Goal: Communication & Community: Answer question/provide support

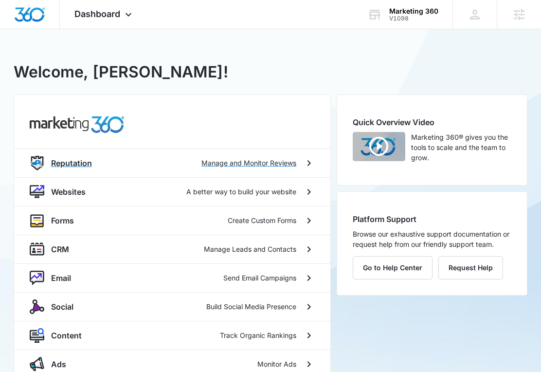
click at [269, 155] on div "Reputation Manage and Monitor Reviews" at bounding box center [172, 162] width 316 height 29
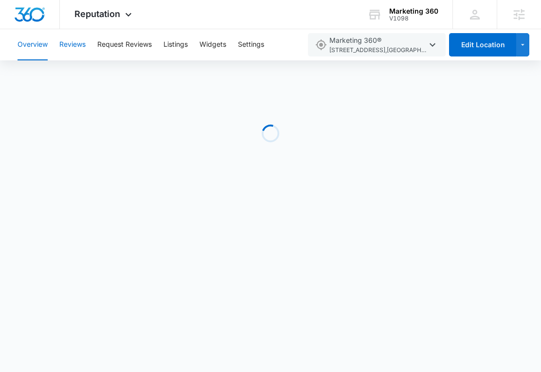
click at [77, 46] on button "Reviews" at bounding box center [72, 44] width 26 height 31
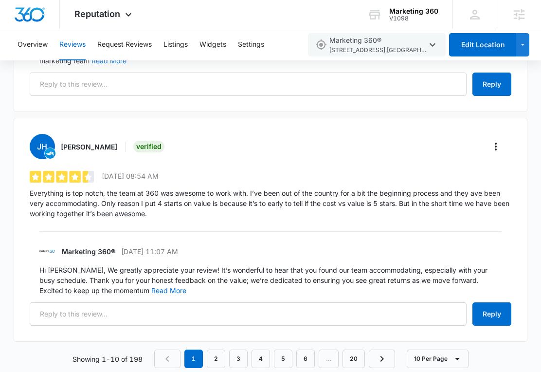
scroll to position [2087, 0]
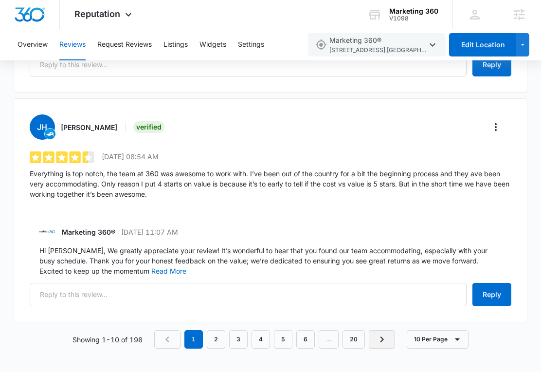
click at [382, 338] on icon "Next Page" at bounding box center [382, 339] width 12 height 12
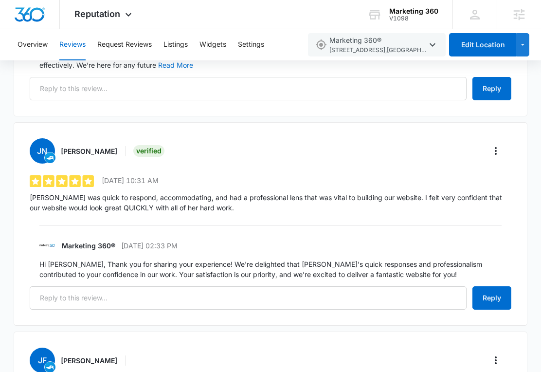
scroll to position [1990, 0]
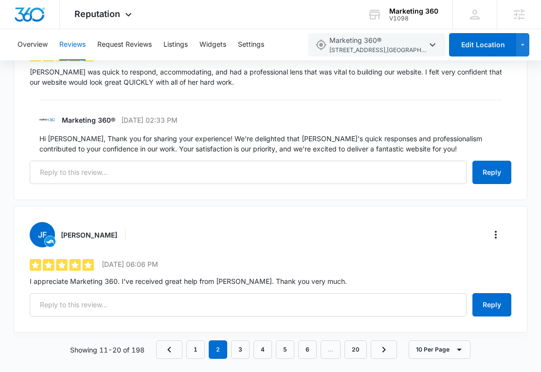
click at [282, 276] on p "I appreciate Marketing 360. I've received great help from [PERSON_NAME]. Thank …" at bounding box center [271, 281] width 482 height 10
click at [282, 276] on p "I appreciate Marketing 360. I've received great help from Rachel Bellio. Thank …" at bounding box center [271, 281] width 482 height 10
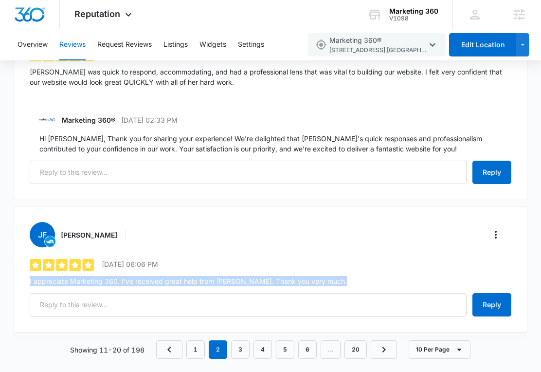
click at [282, 276] on p "I appreciate Marketing 360. I've received great help from Rachel Bellio. Thank …" at bounding box center [271, 281] width 482 height 10
copy div "I appreciate Marketing 360. I've received great help from Rachel Bellio. Thank …"
click at [498, 229] on icon "More" at bounding box center [496, 235] width 12 height 12
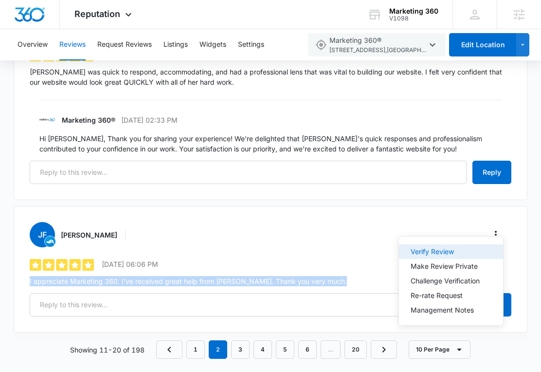
click at [438, 249] on div "Verify Review" at bounding box center [445, 251] width 69 height 7
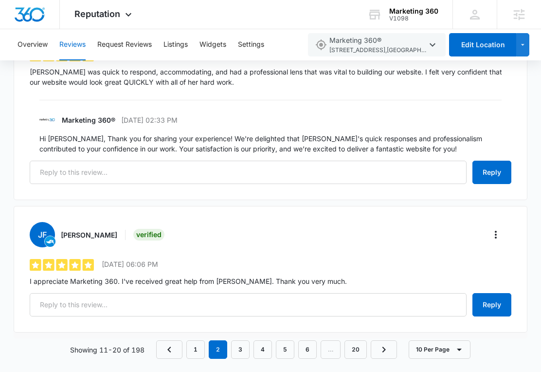
click at [204, 281] on div "JF Julio Flores Verified 5 out of 5 7/1/2025 06:06 PM I appreciate Marketing 36…" at bounding box center [271, 269] width 514 height 127
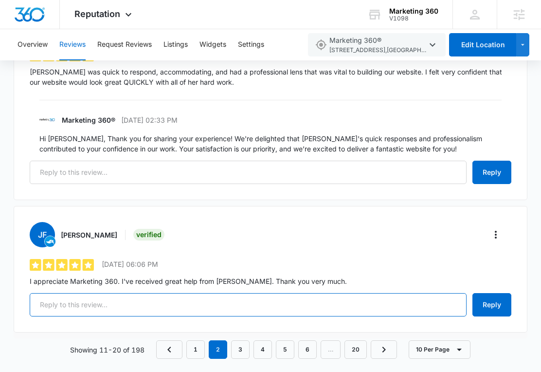
click at [205, 293] on input "text" at bounding box center [248, 304] width 437 height 23
paste input "Hi Julio, Thank you for your kind words! We’re thrilled to hear that Rachel pro…"
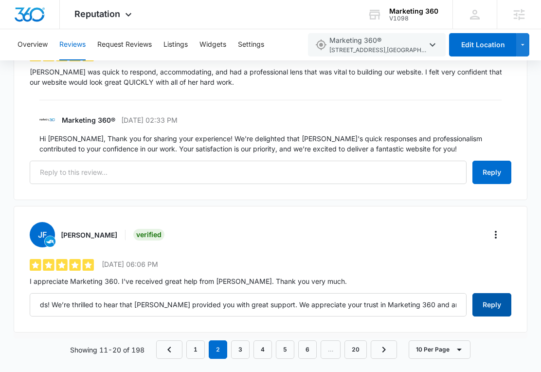
scroll to position [0, 0]
click at [504, 300] on button "Reply" at bounding box center [491, 304] width 39 height 23
type input "Hi Julio, Thank you for your kind words! We’re thrilled to hear that Rachel pro…"
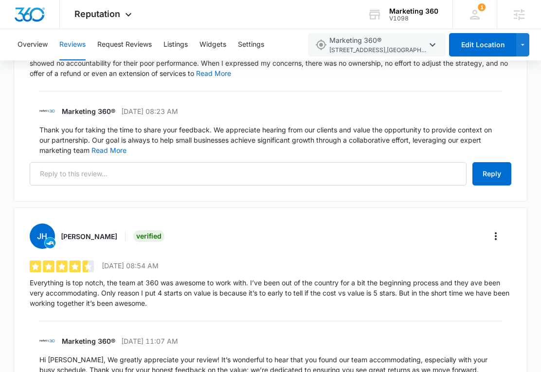
scroll to position [2087, 0]
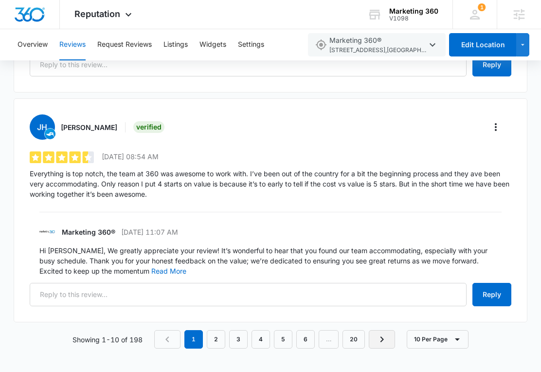
click at [378, 335] on icon "Next Page" at bounding box center [382, 339] width 12 height 12
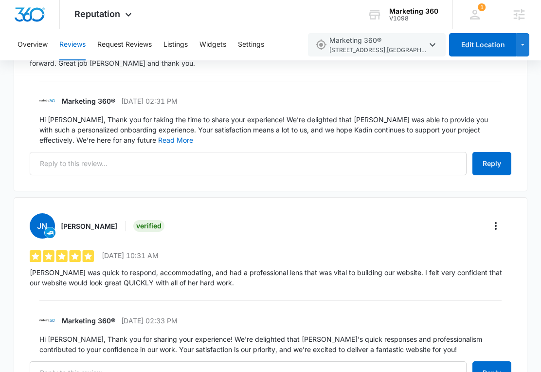
scroll to position [2056, 0]
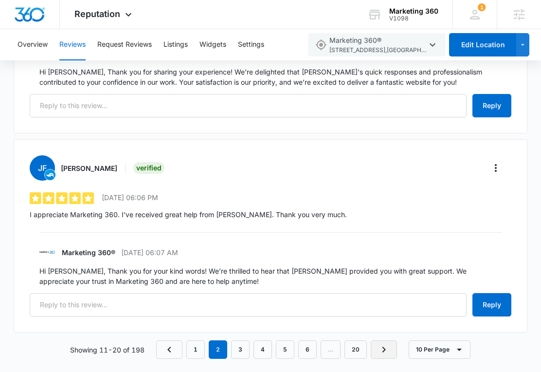
click at [386, 344] on icon "Next Page" at bounding box center [384, 350] width 12 height 12
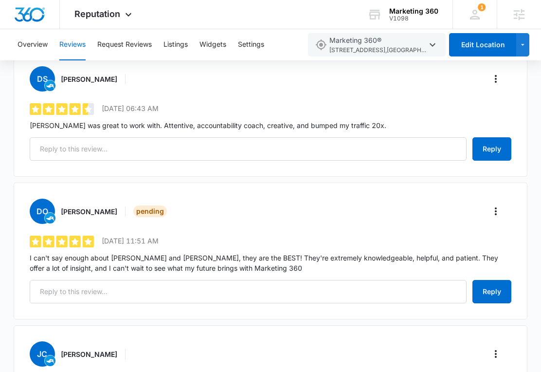
scroll to position [1277, 0]
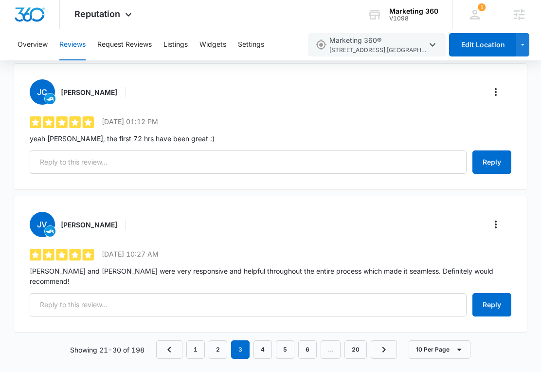
click at [387, 344] on icon "Next Page" at bounding box center [384, 350] width 12 height 12
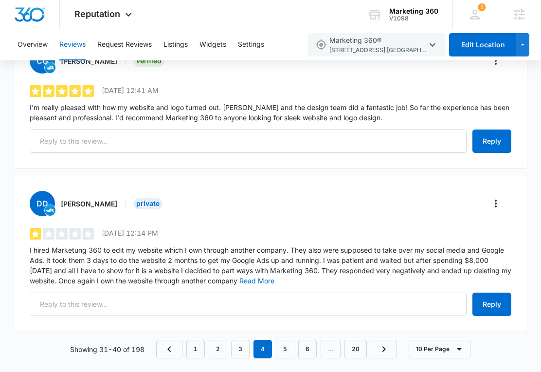
scroll to position [1338, 0]
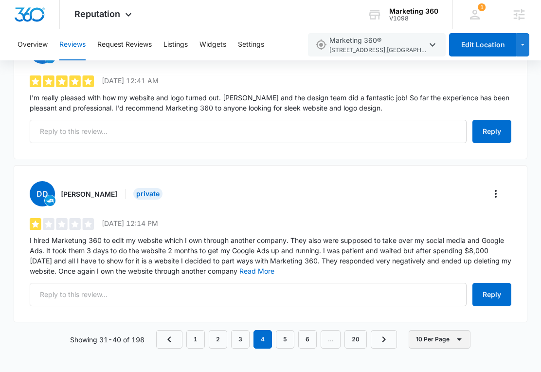
click at [420, 336] on button "10 Per Page" at bounding box center [440, 339] width 62 height 18
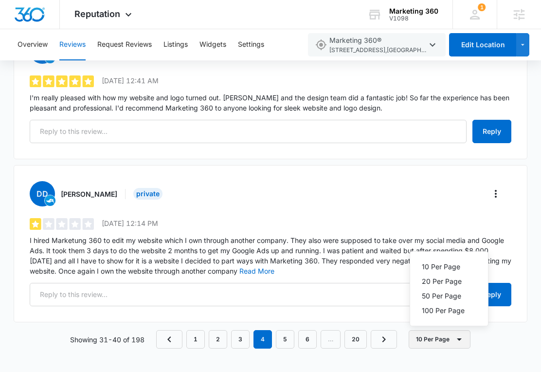
click at [434, 344] on button "10 Per Page" at bounding box center [440, 339] width 62 height 18
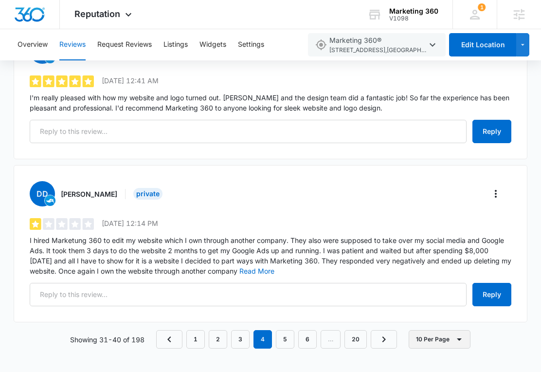
click at [441, 342] on button "10 Per Page" at bounding box center [440, 339] width 62 height 18
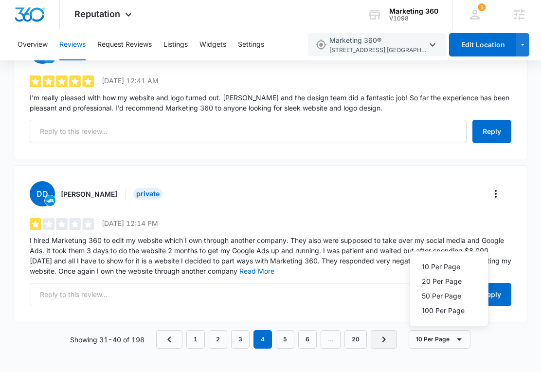
click at [385, 338] on icon "Next Page" at bounding box center [383, 339] width 3 height 6
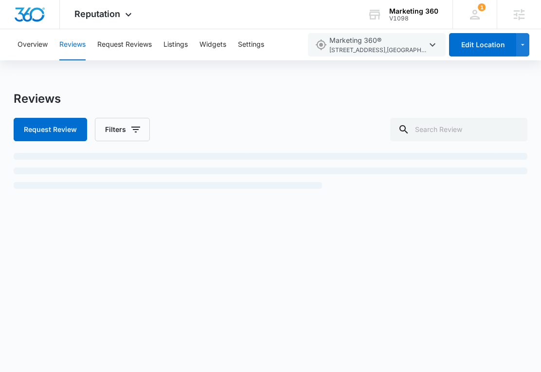
scroll to position [0, 0]
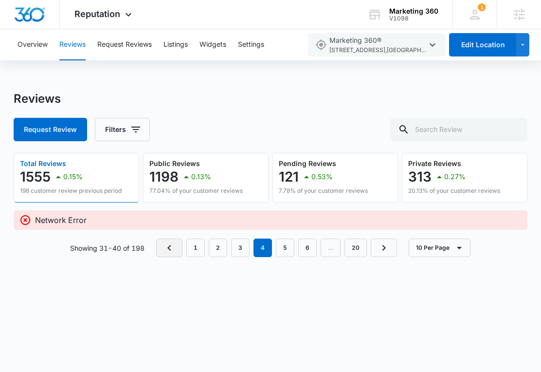
click at [175, 243] on icon "Previous Page" at bounding box center [169, 248] width 12 height 12
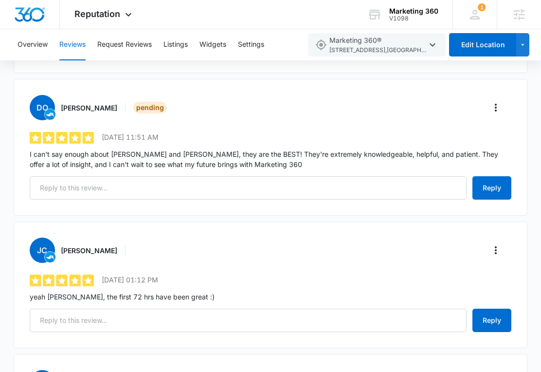
scroll to position [1277, 0]
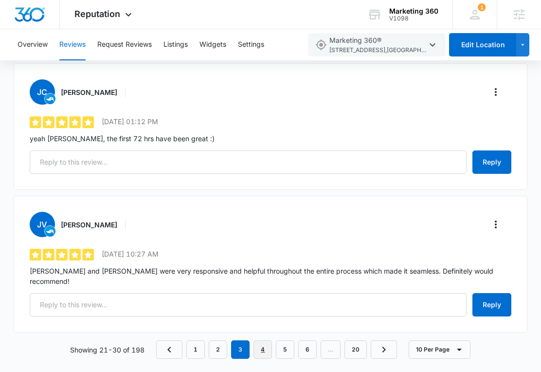
click at [261, 344] on link "4" at bounding box center [262, 349] width 18 height 18
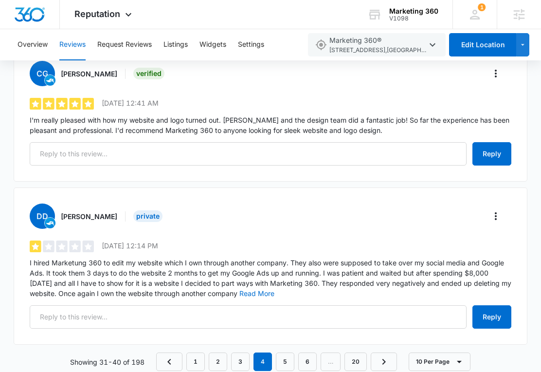
scroll to position [1338, 0]
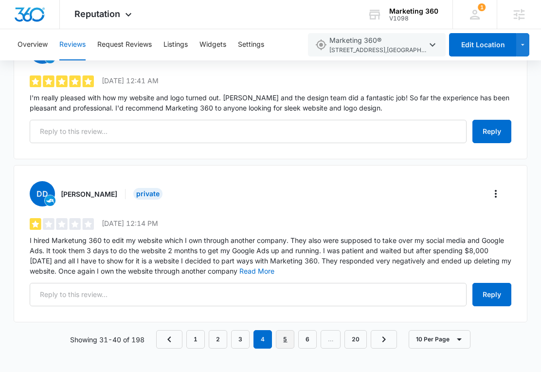
click at [286, 335] on link "5" at bounding box center [285, 339] width 18 height 18
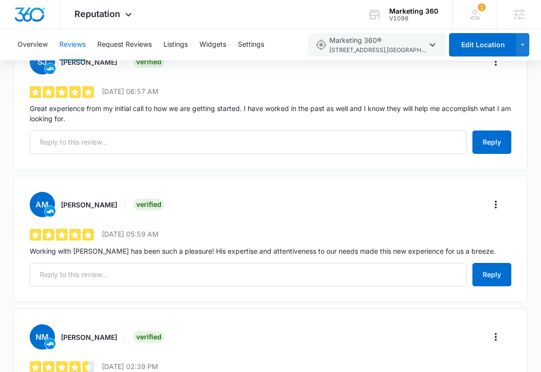
scroll to position [930, 0]
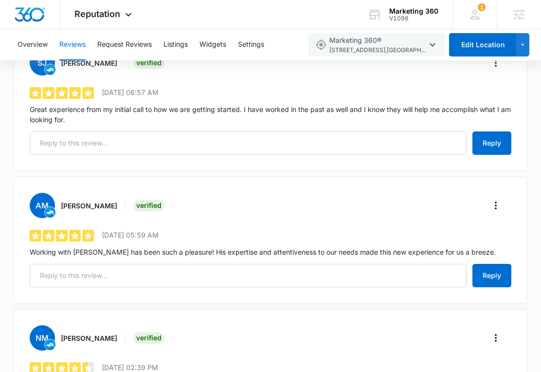
click at [235, 253] on p "Working with Tyler has been such a pleasure! His expertise and attentiveness to…" at bounding box center [271, 252] width 482 height 10
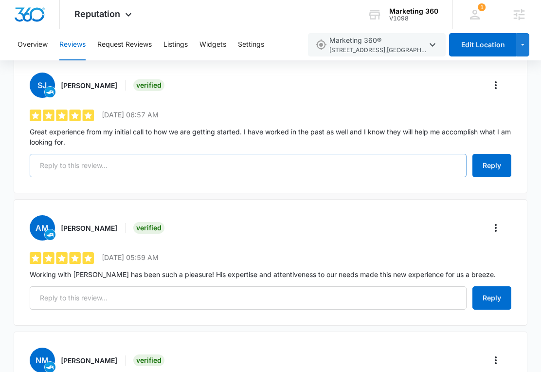
scroll to position [935, 0]
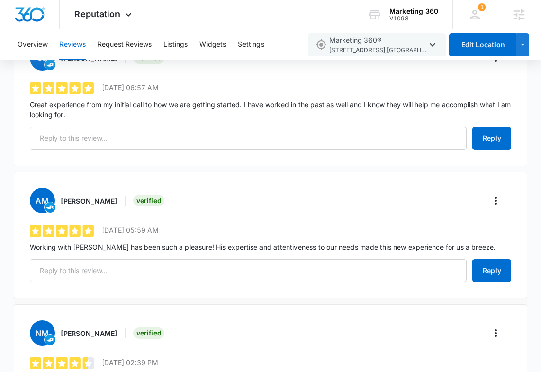
click at [241, 249] on p "Working with Tyler has been such a pleasure! His expertise and attentiveness to…" at bounding box center [271, 247] width 482 height 10
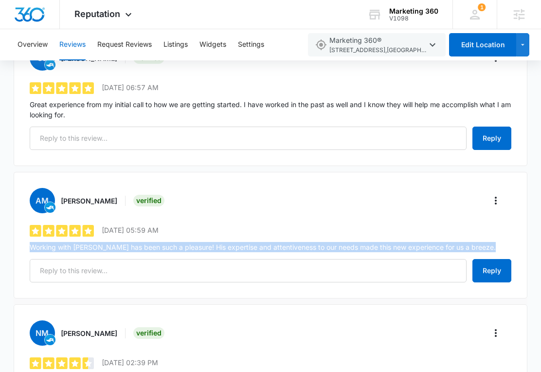
click at [241, 249] on p "Working with Tyler has been such a pleasure! His expertise and attentiveness to…" at bounding box center [271, 247] width 482 height 10
copy div "Working with Tyler has been such a pleasure! His expertise and attentiveness to…"
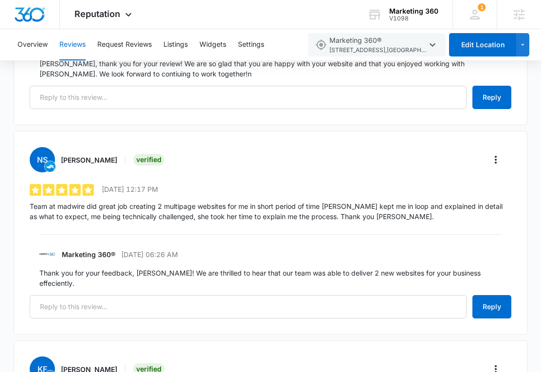
scroll to position [1518, 0]
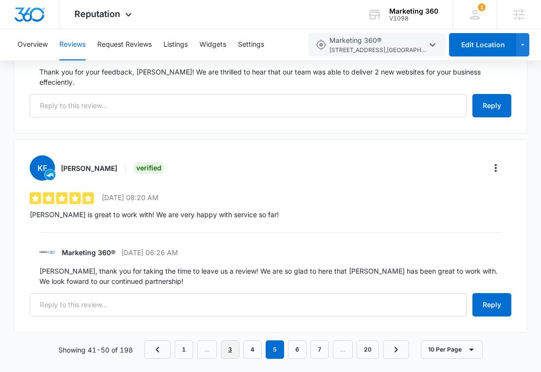
click at [231, 342] on link "3" at bounding box center [230, 349] width 18 height 18
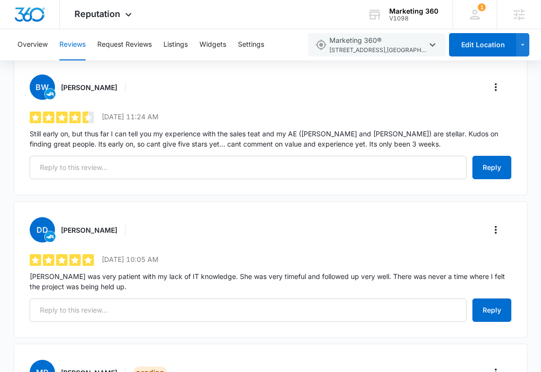
scroll to position [0, 0]
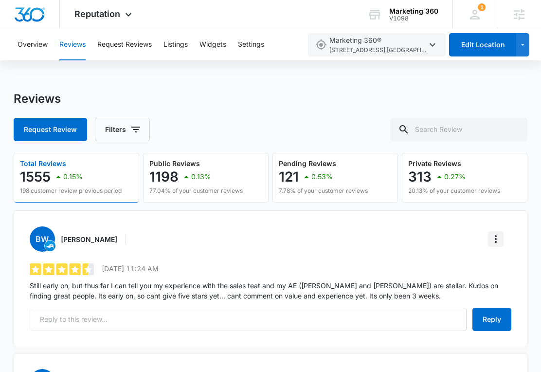
click at [501, 235] on icon "More" at bounding box center [496, 239] width 12 height 12
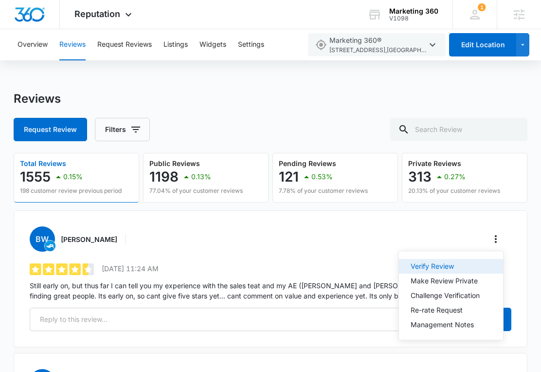
click at [449, 266] on div "Verify Review" at bounding box center [445, 266] width 69 height 7
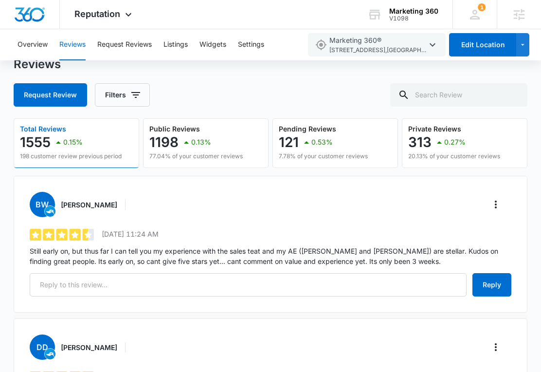
scroll to position [53, 0]
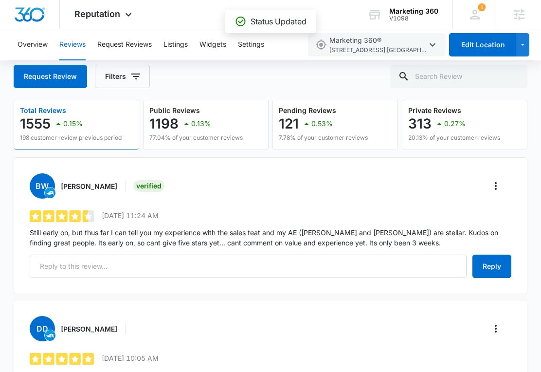
drag, startPoint x: 366, startPoint y: 245, endPoint x: 104, endPoint y: 222, distance: 262.7
click at [104, 223] on div "BW Brent Wells Verified 4.6 out of 5 6/30/2025 11:24 AM Still early on, but thu…" at bounding box center [271, 225] width 514 height 137
copy div "Still early on, but thus far I can tell you my experience with the sales teat a…"
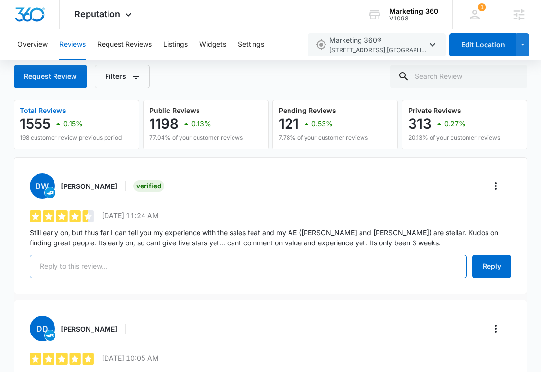
click at [225, 271] on input "text" at bounding box center [248, 265] width 437 height 23
paste input "Hi [PERSON_NAME], Thanks for sharing your early experience! We’re so glad to he…"
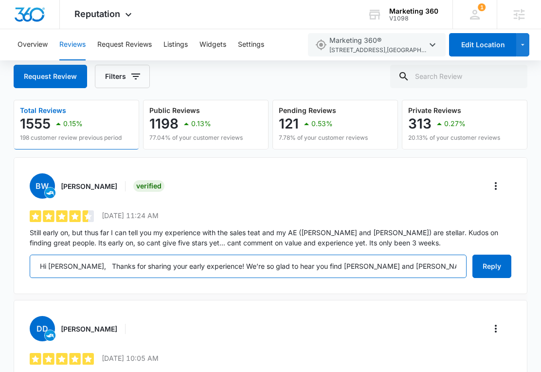
scroll to position [0, 417]
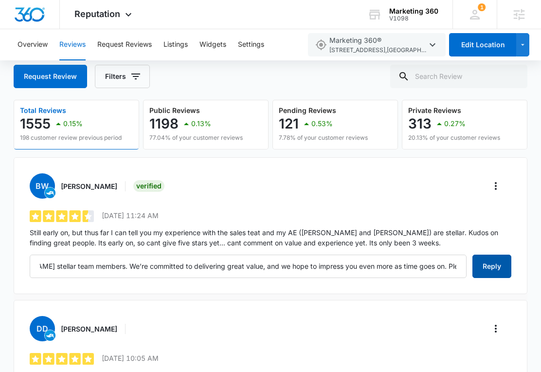
click at [488, 272] on button "Reply" at bounding box center [491, 265] width 39 height 23
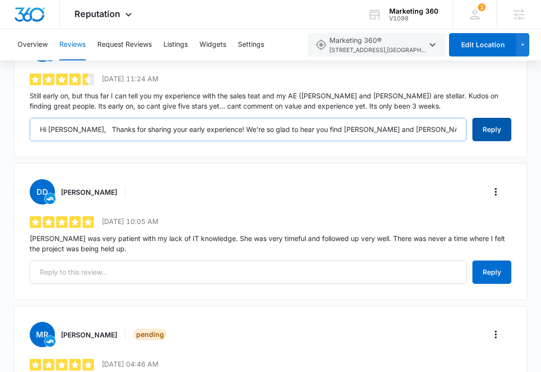
scroll to position [190, 0]
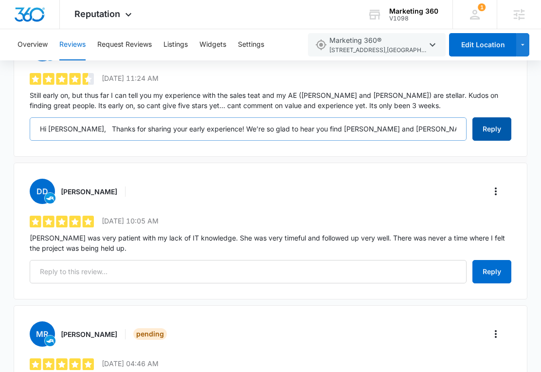
type input "Hi [PERSON_NAME], Thanks for sharing your early experience! We’re so glad to he…"
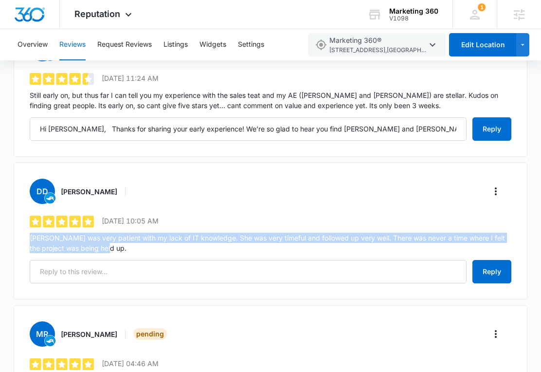
drag, startPoint x: 121, startPoint y: 247, endPoint x: -1, endPoint y: 235, distance: 123.3
copy p "[PERSON_NAME] was very patient with my lack of IT knowledge. She was very timef…"
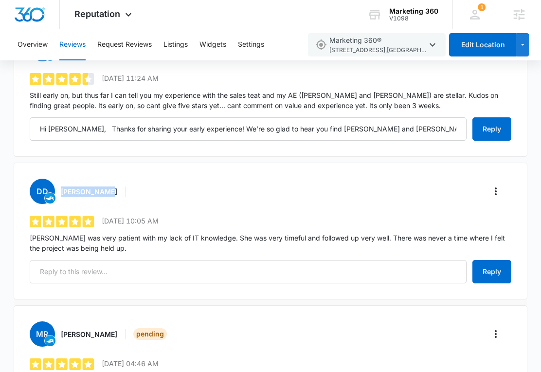
drag, startPoint x: 117, startPoint y: 191, endPoint x: 60, endPoint y: 188, distance: 57.0
click at [60, 188] on div "Dd Derek deSola" at bounding box center [82, 191] width 104 height 25
copy h3 "[PERSON_NAME]"
click at [490, 189] on icon "More" at bounding box center [496, 191] width 12 height 12
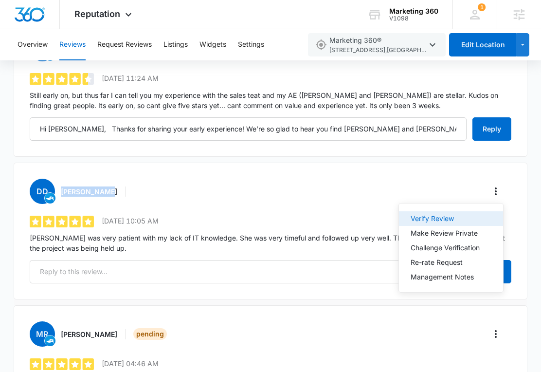
click at [445, 215] on div "Verify Review" at bounding box center [445, 218] width 69 height 7
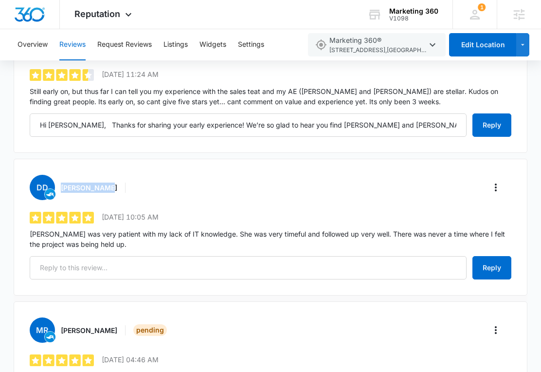
scroll to position [203, 0]
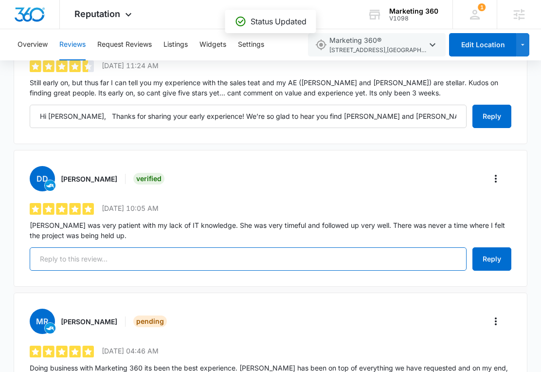
click at [237, 257] on input "text" at bounding box center [248, 258] width 437 height 23
paste input "Hi [PERSON_NAME], Thank you for your kind words! We’re thrilled to hear that [P…"
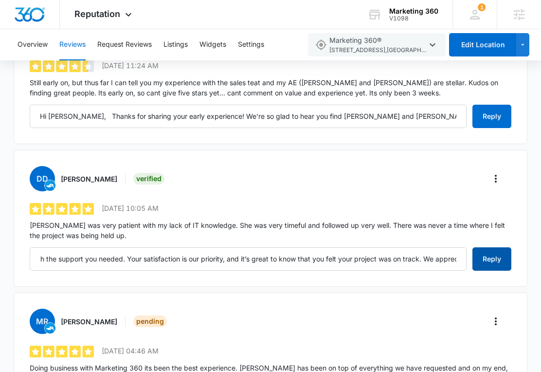
scroll to position [0, 0]
click at [492, 259] on button "Reply" at bounding box center [491, 258] width 39 height 23
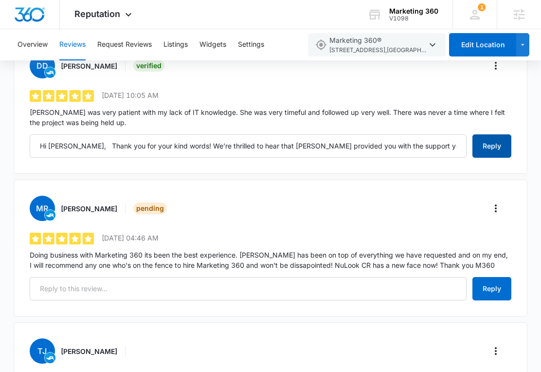
type input "Hi [PERSON_NAME], Thank you for your kind words! We’re thrilled to hear that [P…"
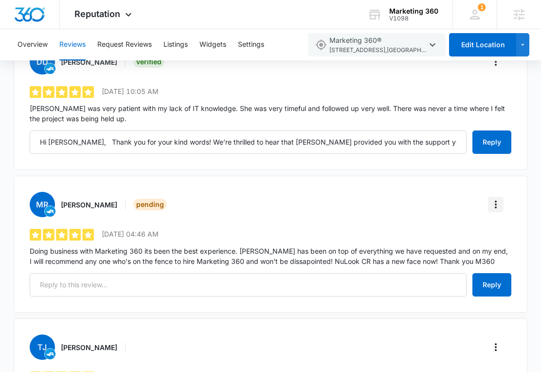
click at [497, 205] on icon "More" at bounding box center [496, 205] width 12 height 12
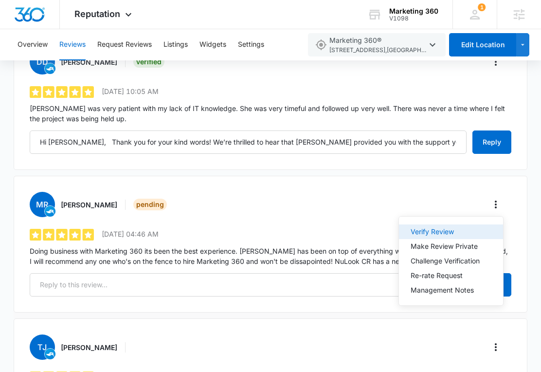
click at [476, 229] on div "Verify Review" at bounding box center [445, 231] width 69 height 7
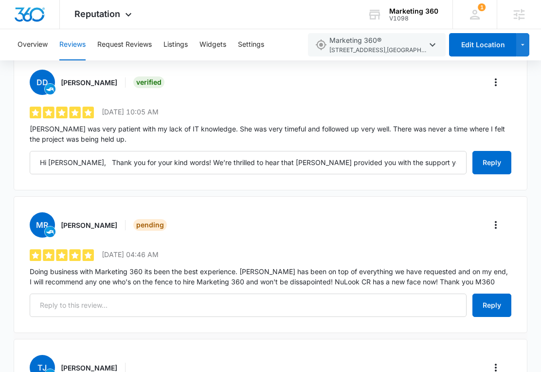
scroll to position [307, 0]
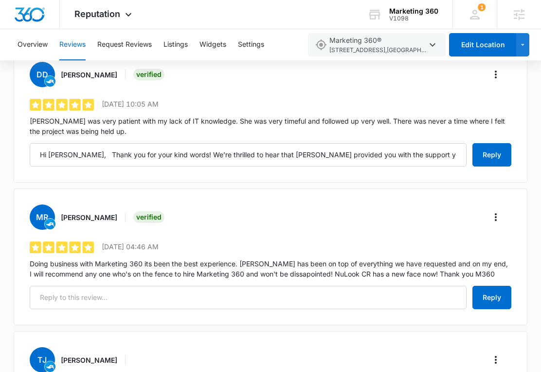
click at [97, 274] on p "Doing business with Marketing 360 its been the best experience. [PERSON_NAME] h…" at bounding box center [271, 268] width 482 height 20
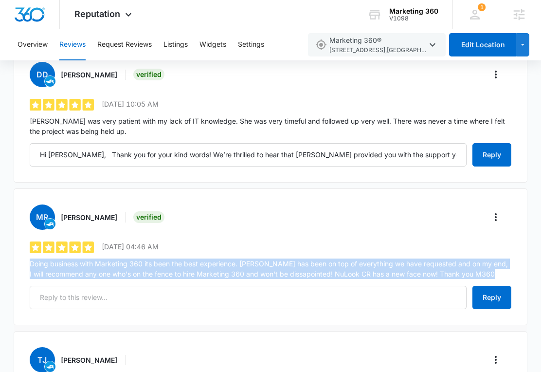
click at [97, 274] on p "Doing business with Marketing 360 its been the best experience. [PERSON_NAME] h…" at bounding box center [271, 268] width 482 height 20
copy div "Doing business with Marketing 360 its been the best experience. [PERSON_NAME] h…"
drag, startPoint x: 112, startPoint y: 214, endPoint x: 57, endPoint y: 217, distance: 55.1
click at [57, 217] on div "MR Marino Ramirez Verified" at bounding box center [98, 216] width 137 height 25
copy h3 "[PERSON_NAME]"
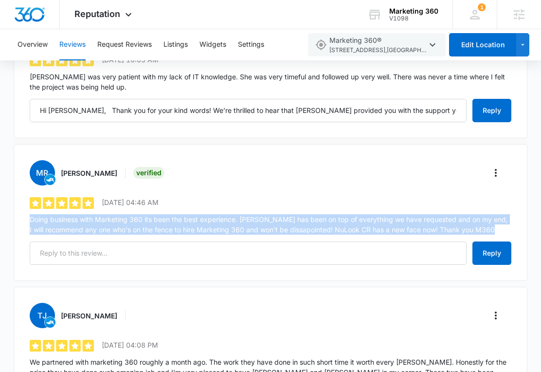
scroll to position [366, 0]
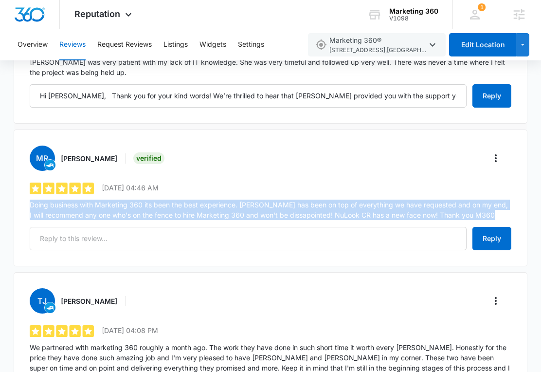
copy h3 "[PERSON_NAME]"
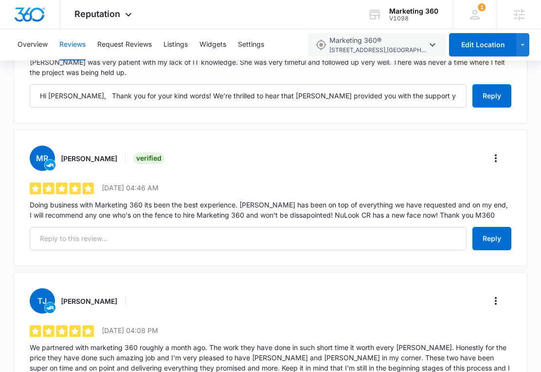
click at [173, 218] on p "Doing business with Marketing 360 its been the best experience. [PERSON_NAME] h…" at bounding box center [271, 209] width 482 height 20
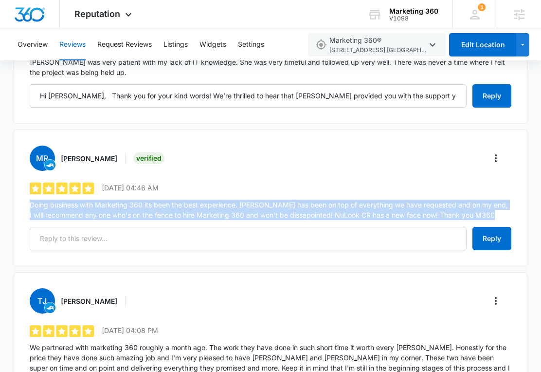
click at [173, 218] on p "Doing business with Marketing 360 its been the best experience. [PERSON_NAME] h…" at bounding box center [271, 209] width 482 height 20
copy div "Doing business with Marketing 360 its been the best experience. [PERSON_NAME] h…"
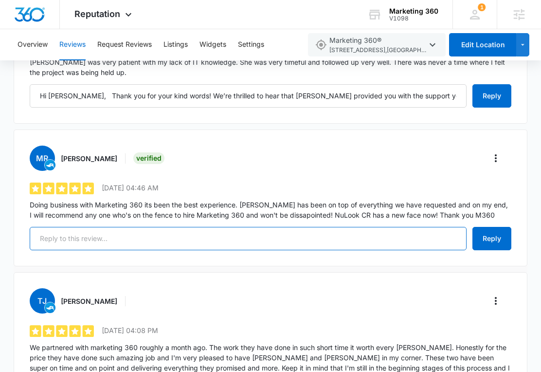
drag, startPoint x: 253, startPoint y: 227, endPoint x: 248, endPoint y: 224, distance: 5.3
click at [252, 227] on input "text" at bounding box center [248, 238] width 437 height 23
paste input "Dear [PERSON_NAME], We are so grateful for your positive review! It's great to …"
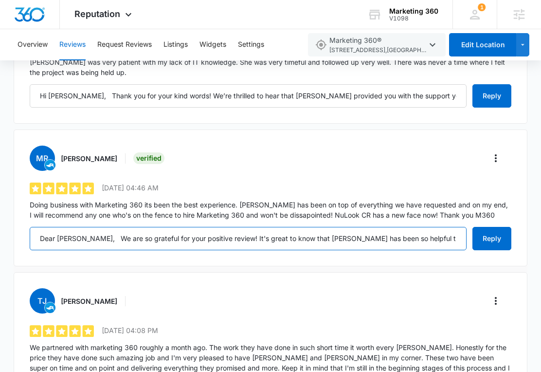
scroll to position [0, 488]
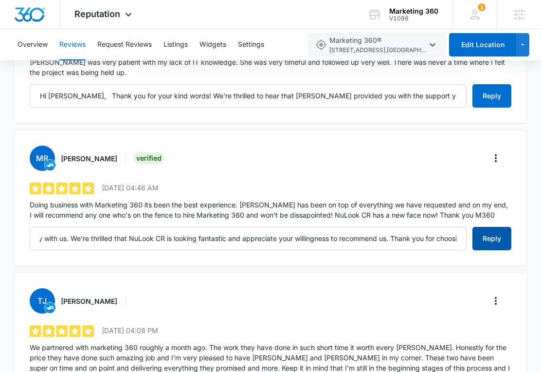
click at [501, 243] on button "Reply" at bounding box center [491, 238] width 39 height 23
type input "Dear [PERSON_NAME], We are so grateful for your positive review! It's great to …"
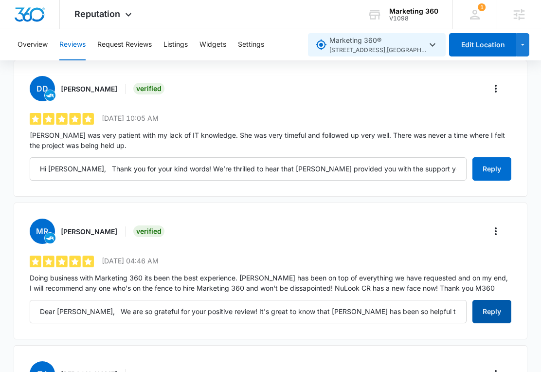
scroll to position [296, 0]
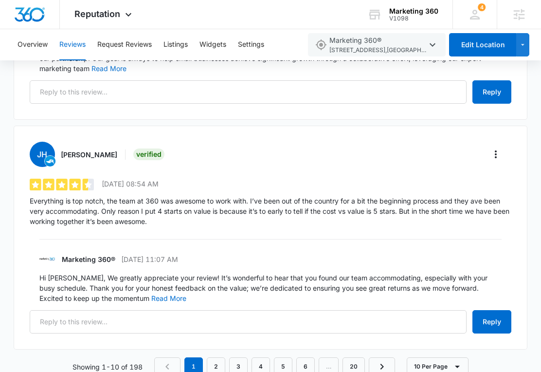
scroll to position [2087, 0]
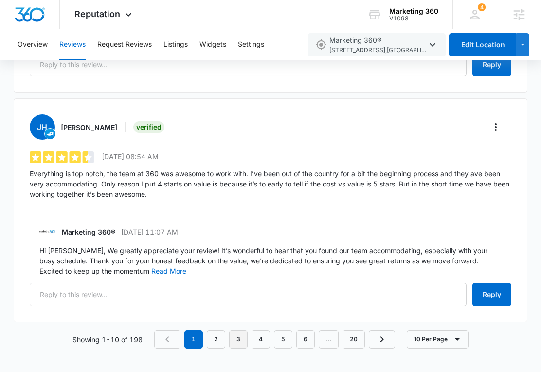
click at [245, 339] on link "3" at bounding box center [238, 339] width 18 height 18
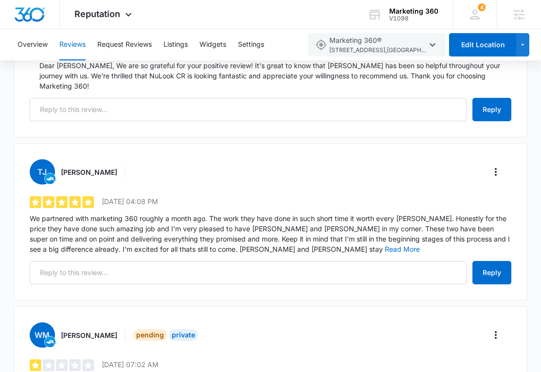
scroll to position [717, 0]
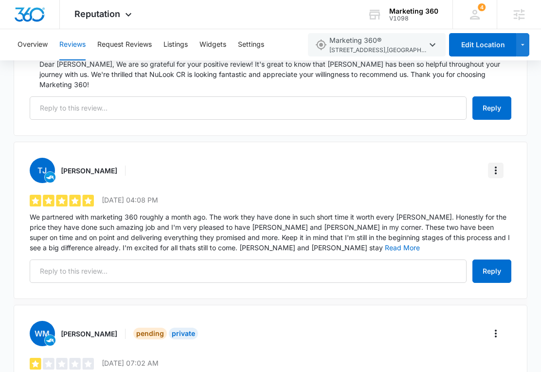
click at [492, 164] on icon "More" at bounding box center [496, 170] width 12 height 12
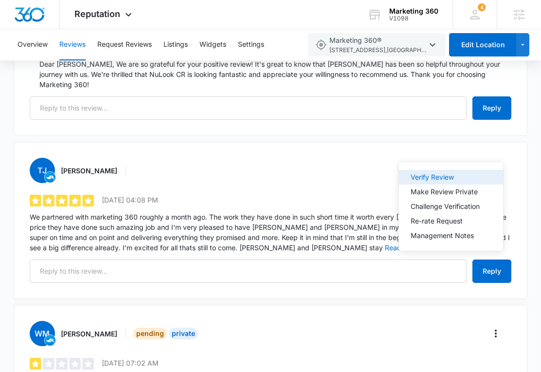
click at [436, 180] on div "Verify Review" at bounding box center [445, 177] width 69 height 7
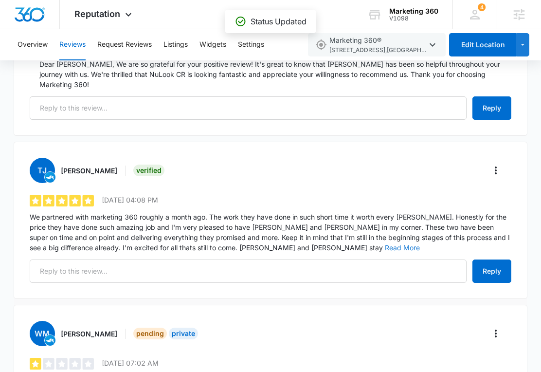
click at [385, 244] on button "Read More" at bounding box center [402, 247] width 35 height 7
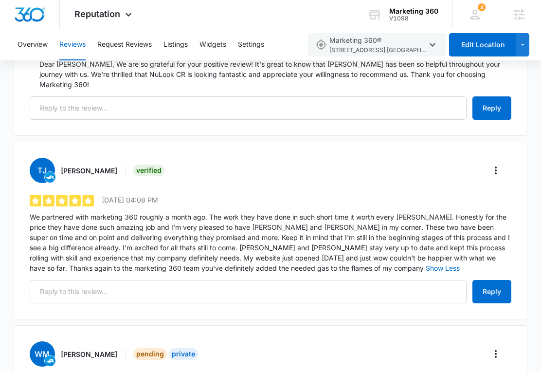
click at [66, 165] on h3 "[PERSON_NAME]" at bounding box center [89, 170] width 56 height 10
drag, startPoint x: 66, startPoint y: 152, endPoint x: 84, endPoint y: 149, distance: 18.2
click at [84, 165] on h3 "[PERSON_NAME]" at bounding box center [89, 170] width 56 height 10
copy h3 "[PERSON_NAME]"
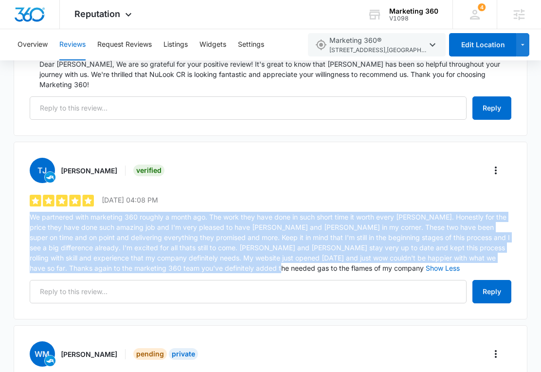
drag, startPoint x: 27, startPoint y: 191, endPoint x: 252, endPoint y: 249, distance: 231.7
click at [252, 249] on div "TJ Tim Jarrett Verified 5 out of 5 6/27/2025 04:08 PM We partnered with marketi…" at bounding box center [271, 231] width 514 height 178
copy p "We partnered with marketing 360 roughly a month ago. The work they have done in…"
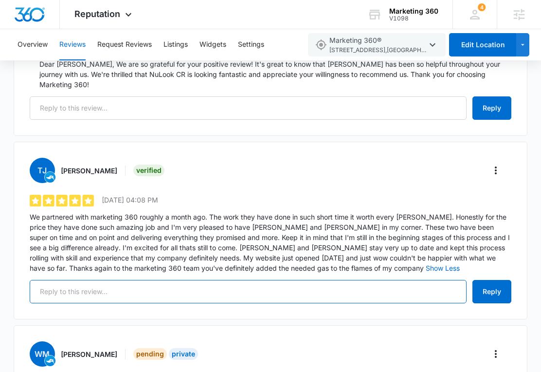
click at [260, 280] on input "text" at bounding box center [248, 291] width 437 height 23
paste input "Hi [PERSON_NAME], We truly appreciate your wonderful feedback! [PERSON_NAME] an…"
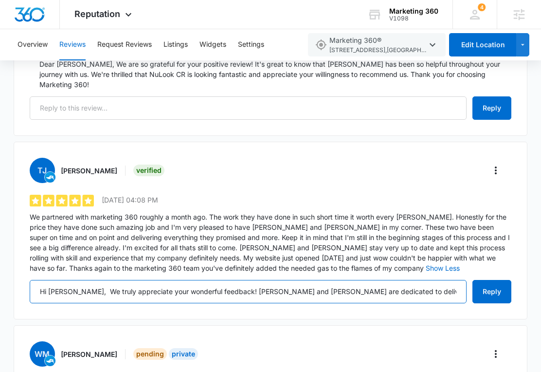
scroll to position [0, 526]
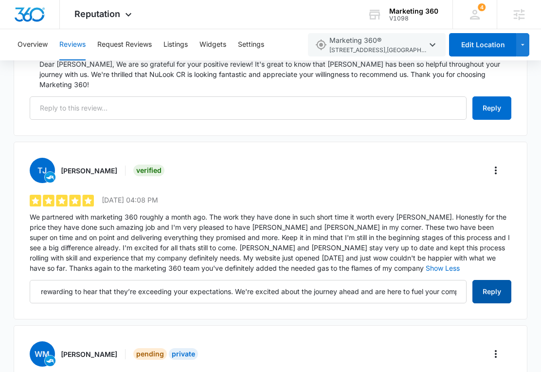
click at [483, 280] on button "Reply" at bounding box center [491, 291] width 39 height 23
type input "Hi [PERSON_NAME], We truly appreciate your wonderful feedback! [PERSON_NAME] an…"
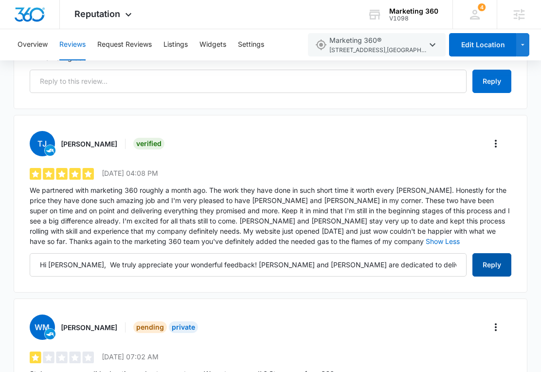
scroll to position [744, 0]
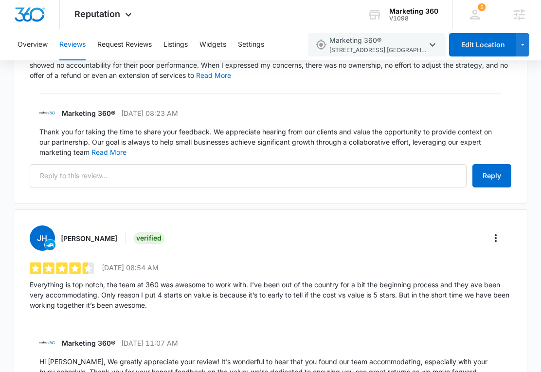
scroll to position [2087, 0]
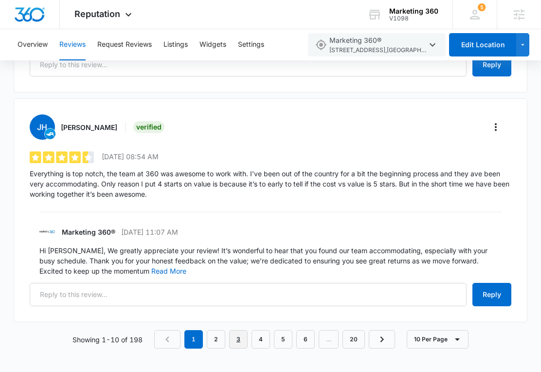
click at [234, 336] on link "3" at bounding box center [238, 339] width 18 height 18
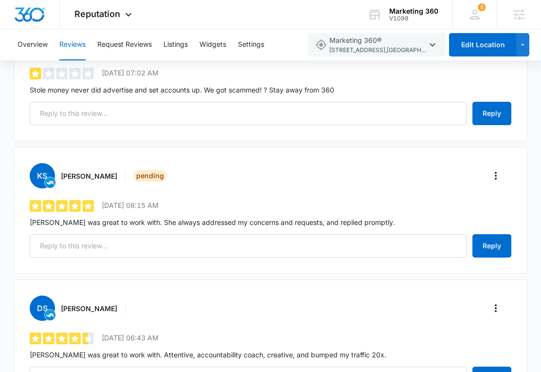
scroll to position [1085, 0]
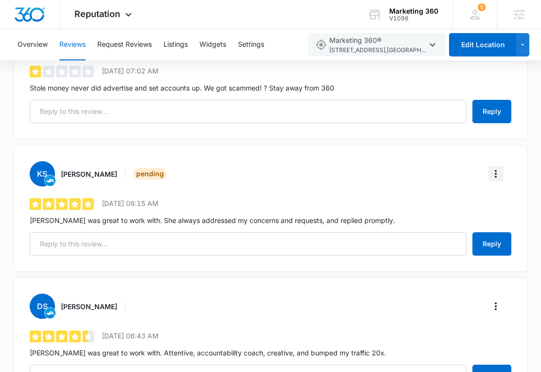
click at [498, 168] on icon "More" at bounding box center [496, 174] width 12 height 12
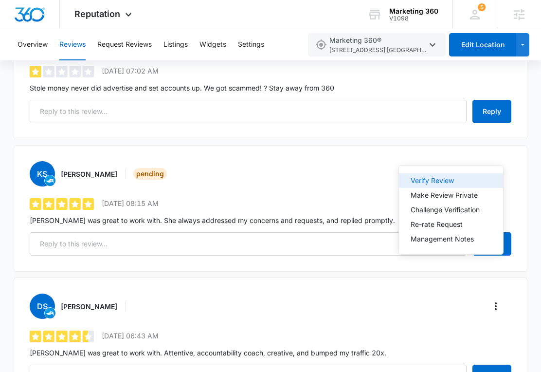
click at [456, 180] on div "Verify Review" at bounding box center [445, 180] width 69 height 7
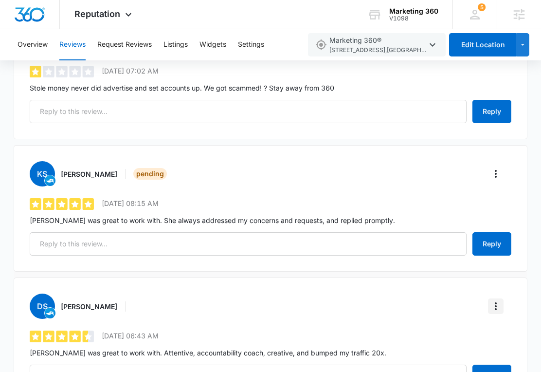
click at [497, 300] on icon "More" at bounding box center [496, 306] width 12 height 12
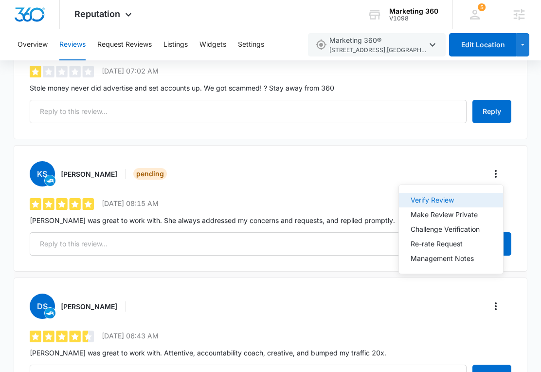
click at [421, 202] on div "Verify Review" at bounding box center [445, 200] width 69 height 7
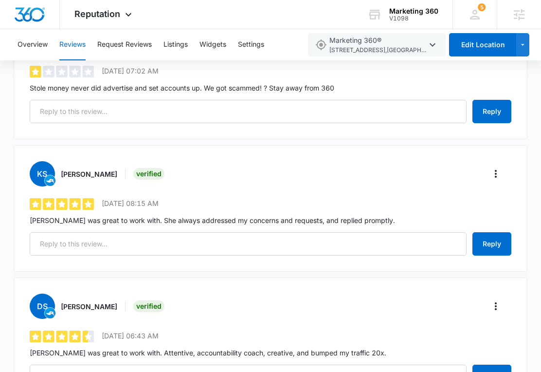
click at [71, 169] on h3 "[PERSON_NAME]" at bounding box center [89, 174] width 56 height 10
drag, startPoint x: 71, startPoint y: 153, endPoint x: 102, endPoint y: 150, distance: 31.3
click at [102, 169] on h3 "[PERSON_NAME]" at bounding box center [89, 174] width 56 height 10
copy h3 "[PERSON_NAME]"
click at [53, 215] on p "[PERSON_NAME] was great to work with. She always addressed my concerns and requ…" at bounding box center [271, 220] width 482 height 10
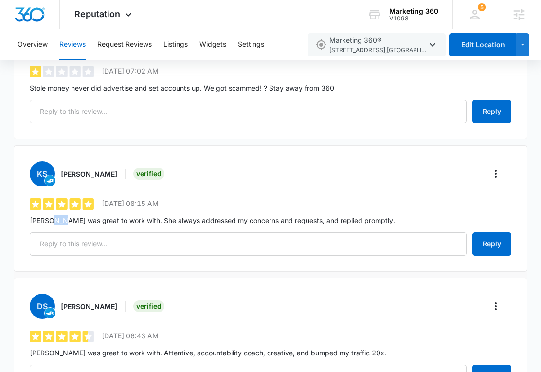
click at [53, 215] on p "[PERSON_NAME] was great to work with. She always addressed my concerns and requ…" at bounding box center [271, 220] width 482 height 10
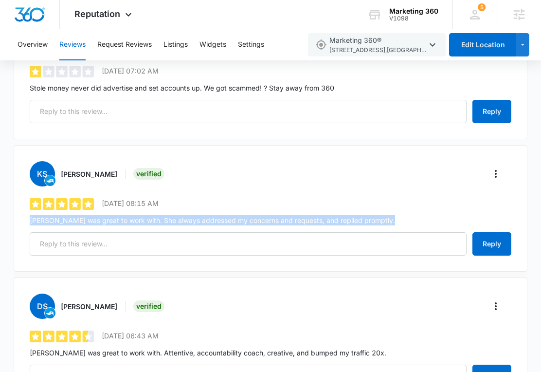
click at [53, 215] on p "[PERSON_NAME] was great to work with. She always addressed my concerns and requ…" at bounding box center [271, 220] width 482 height 10
copy div "[PERSON_NAME] was great to work with. She always addressed my concerns and requ…"
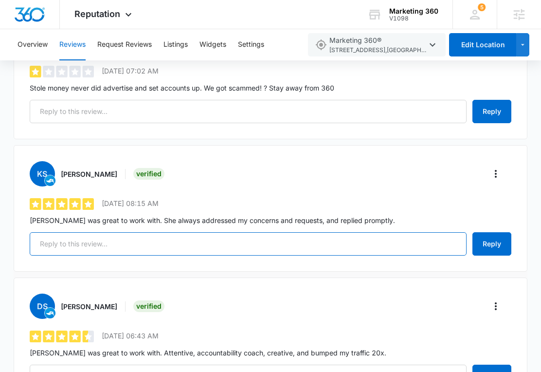
click at [90, 232] on input "text" at bounding box center [248, 243] width 437 height 23
paste input "Dear Kathleen, Thank you for your fantastic review! We’re delighted to hear tha…"
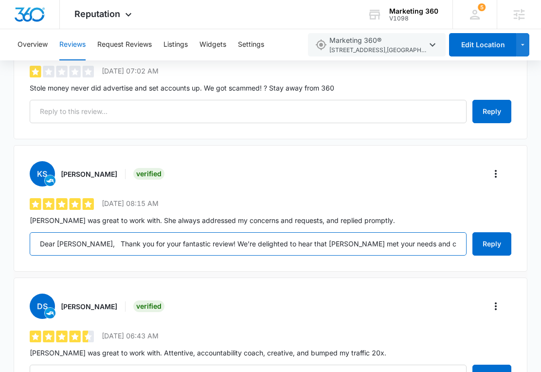
scroll to position [0, 238]
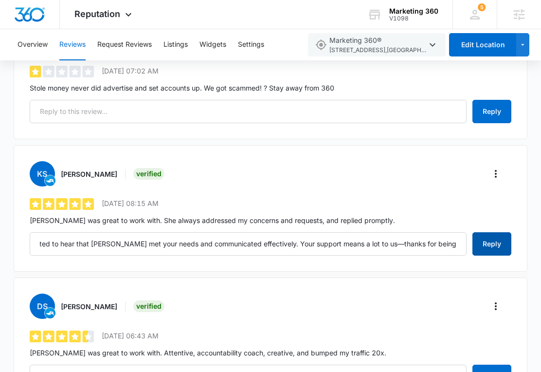
click at [485, 232] on button "Reply" at bounding box center [491, 243] width 39 height 23
type input "Dear [PERSON_NAME], Thank you for your fantastic review! We’re delighted to hea…"
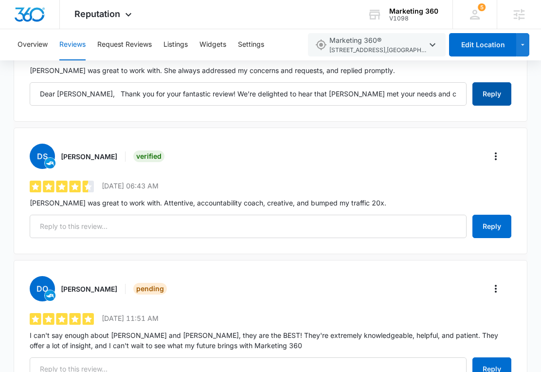
scroll to position [1237, 0]
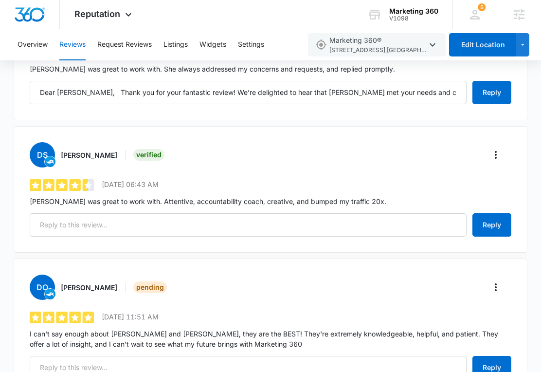
click at [213, 196] on p "[PERSON_NAME] was great to work with. Attentive, accountability coach, creative…" at bounding box center [271, 201] width 482 height 10
click at [211, 196] on p "[PERSON_NAME] was great to work with. Attentive, accountability coach, creative…" at bounding box center [271, 201] width 482 height 10
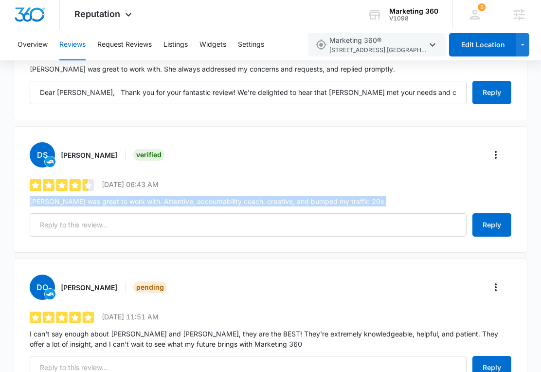
click at [211, 196] on p "[PERSON_NAME] was great to work with. Attentive, accountability coach, creative…" at bounding box center [271, 201] width 482 height 10
copy div "[PERSON_NAME] was great to work with. Attentive, accountability coach, creative…"
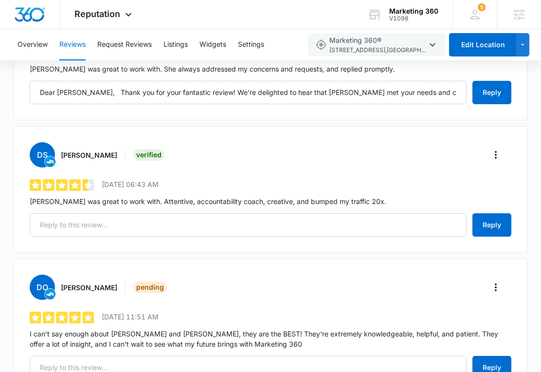
click at [94, 150] on h3 "[PERSON_NAME]" at bounding box center [89, 155] width 56 height 10
drag, startPoint x: 94, startPoint y: 136, endPoint x: 60, endPoint y: 132, distance: 33.8
click at [60, 142] on div "DS David Selleck Verified" at bounding box center [98, 154] width 137 height 25
copy h3 "[PERSON_NAME]"
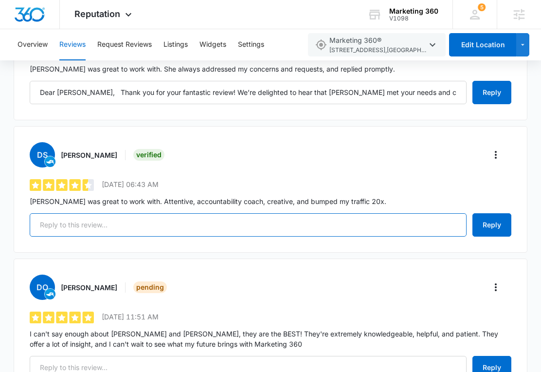
click at [164, 213] on input "text" at bounding box center [248, 224] width 437 height 23
paste input "Hi [PERSON_NAME], Thank you for the fantastic review! We're thrilled to hear th…"
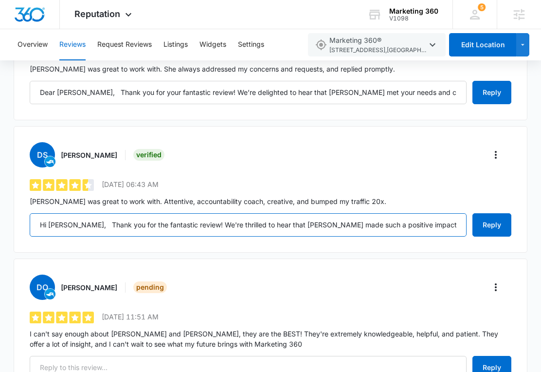
scroll to position [0, 424]
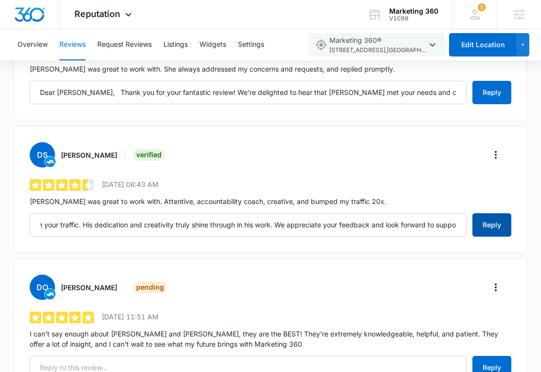
click at [497, 213] on button "Reply" at bounding box center [491, 224] width 39 height 23
type input "Hi [PERSON_NAME], Thank you for the fantastic review! We're thrilled to hear th…"
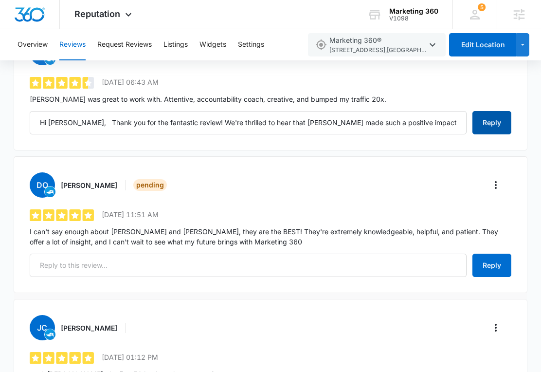
scroll to position [1353, 0]
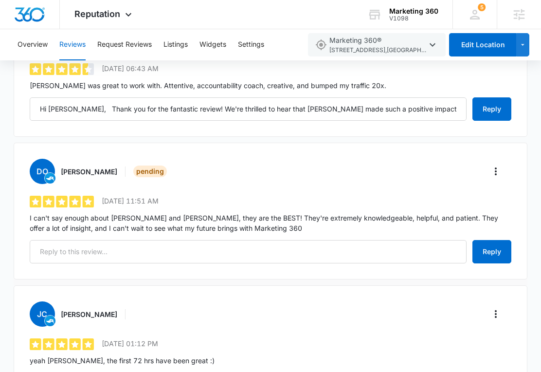
click at [489, 143] on div "DO Diana Ortuno Pending 5 out of 5 6/13/2025 11:51 AM I can't say enough about …" at bounding box center [271, 211] width 514 height 137
click at [490, 165] on icon "More" at bounding box center [496, 171] width 12 height 12
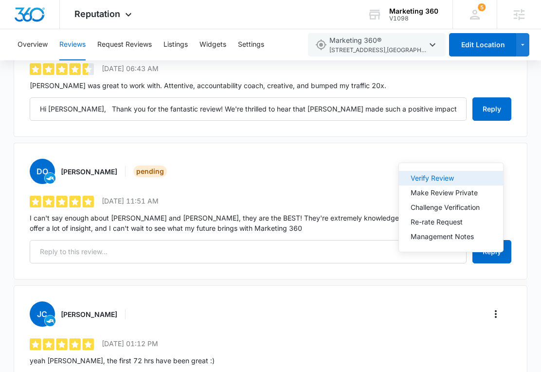
click at [456, 174] on button "Verify Review" at bounding box center [451, 178] width 104 height 15
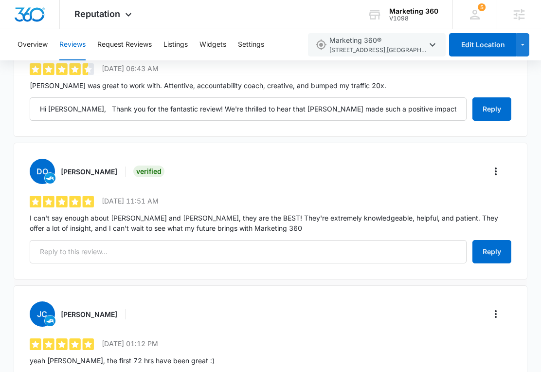
click at [68, 166] on h3 "[PERSON_NAME]" at bounding box center [89, 171] width 56 height 10
drag, startPoint x: 68, startPoint y: 155, endPoint x: 88, endPoint y: 155, distance: 20.4
click at [88, 166] on h3 "[PERSON_NAME]" at bounding box center [89, 171] width 56 height 10
copy h3 "[PERSON_NAME]"
click at [52, 213] on p "I can't say enough about [PERSON_NAME] and [PERSON_NAME], they are the BEST! Th…" at bounding box center [271, 223] width 482 height 20
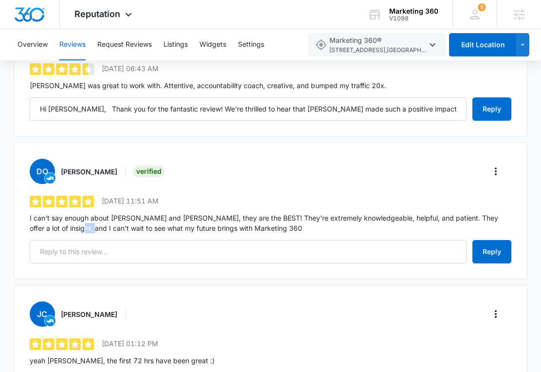
click at [52, 213] on p "I can't say enough about [PERSON_NAME] and [PERSON_NAME], they are the BEST! Th…" at bounding box center [271, 223] width 482 height 20
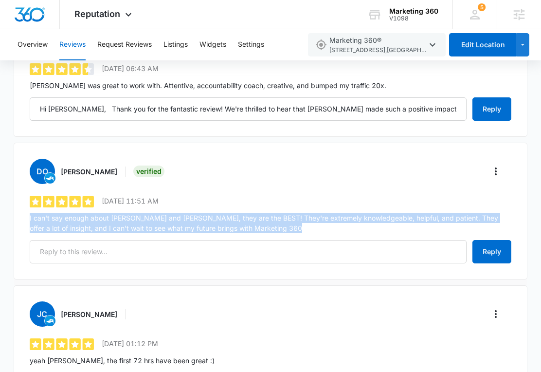
click at [52, 213] on p "I can't say enough about [PERSON_NAME] and [PERSON_NAME], they are the BEST! Th…" at bounding box center [271, 223] width 482 height 20
copy div "I can't say enough about [PERSON_NAME] and [PERSON_NAME], they are the BEST! Th…"
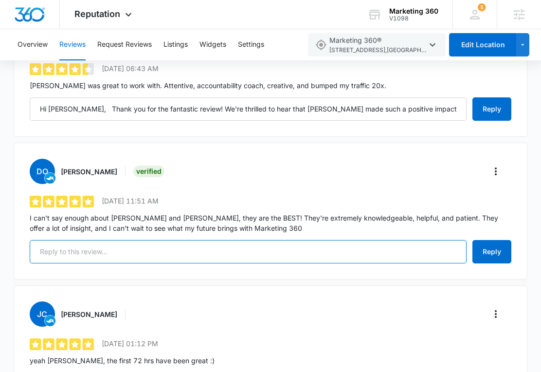
click at [285, 240] on input "text" at bounding box center [248, 251] width 437 height 23
paste input "Dear [PERSON_NAME], We greatly appreciate your kind words! It’s wonderful to he…"
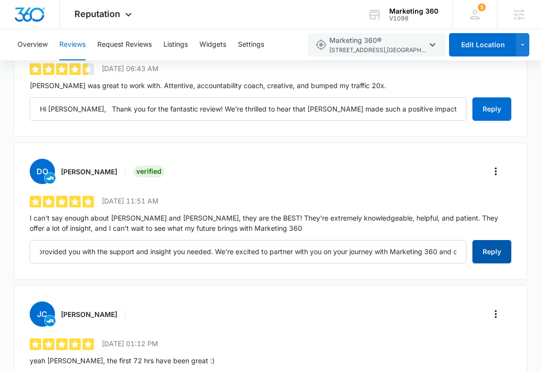
scroll to position [0, 0]
click at [497, 240] on button "Reply" at bounding box center [491, 251] width 39 height 23
type input "Dear [PERSON_NAME], We greatly appreciate your kind words! It’s wonderful to he…"
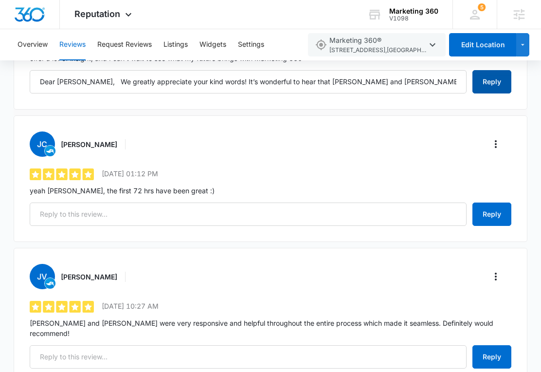
scroll to position [1526, 0]
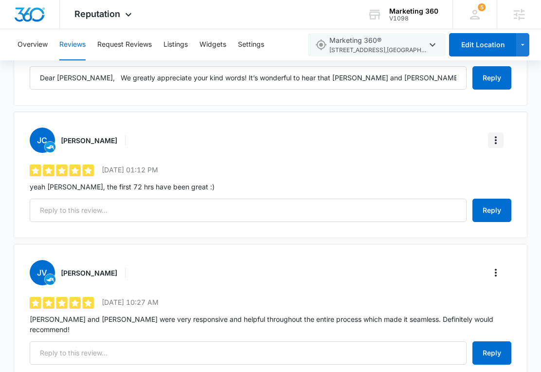
click at [496, 136] on icon "More" at bounding box center [496, 140] width 2 height 8
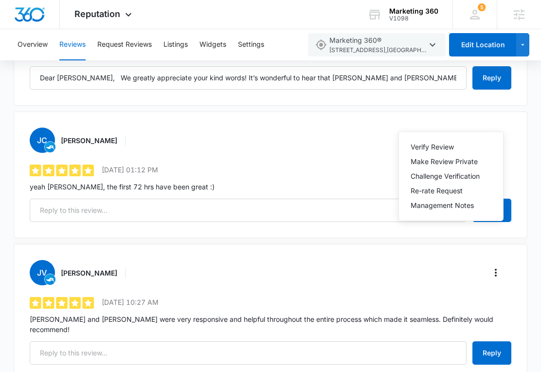
click at [475, 137] on div "Verify Review Make Review Private Challenge Verification Re-rate Request Manage…" at bounding box center [450, 176] width 105 height 90
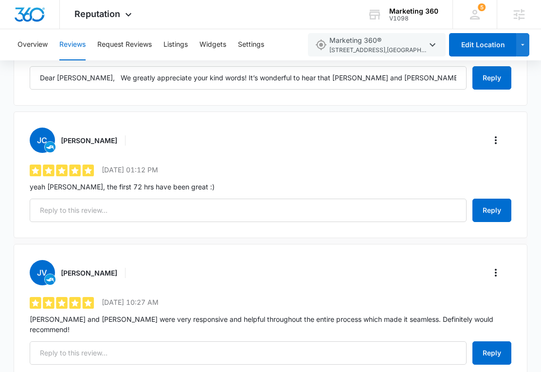
click at [495, 111] on div "JC John Carrico 5 out of 5 6/5/2025 01:12 PM yeah Adam, the first 72 hrs have b…" at bounding box center [271, 174] width 514 height 127
click at [494, 134] on icon "More" at bounding box center [496, 140] width 12 height 12
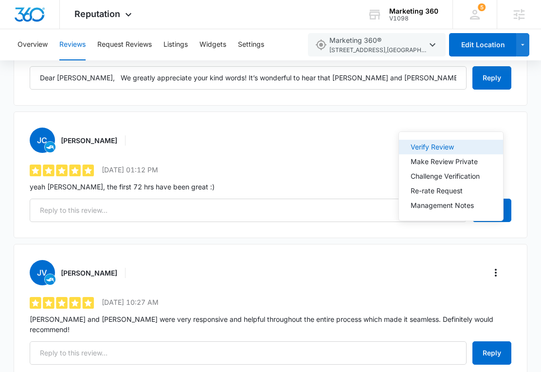
click at [470, 148] on div "Verify Review" at bounding box center [445, 147] width 69 height 7
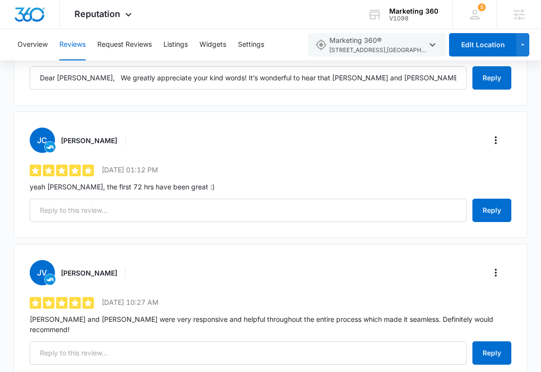
click at [490, 244] on div "JV Jenny VanTassel 5 out of 5 6/4/2025 10:27 AM Austin, Kaitlyn and Alex were v…" at bounding box center [271, 312] width 514 height 137
click at [490, 267] on icon "More" at bounding box center [496, 273] width 12 height 12
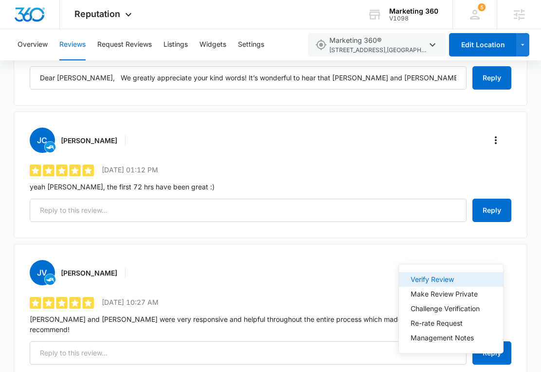
click at [471, 281] on div "Verify Review" at bounding box center [445, 279] width 69 height 7
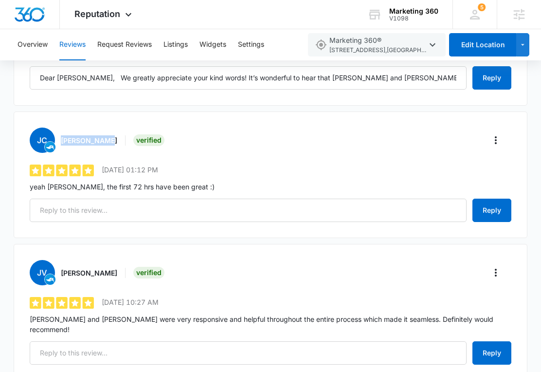
drag, startPoint x: 58, startPoint y: 119, endPoint x: 108, endPoint y: 120, distance: 49.6
click at [108, 127] on div "JC John Carrico Verified" at bounding box center [98, 139] width 137 height 25
copy h3 "[PERSON_NAME]"
click at [81, 181] on p "yeah [PERSON_NAME], the first 72 hrs have been great :)" at bounding box center [271, 186] width 482 height 10
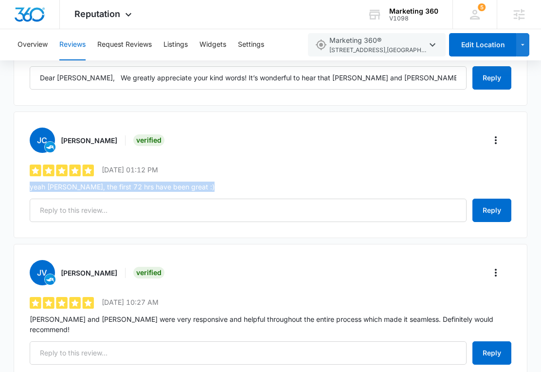
click at [81, 181] on p "yeah [PERSON_NAME], the first 72 hrs have been great :)" at bounding box center [271, 186] width 482 height 10
copy div "yeah [PERSON_NAME], the first 72 hrs have been great :)"
click at [359, 181] on p "yeah [PERSON_NAME], the first 72 hrs have been great :)" at bounding box center [271, 186] width 482 height 10
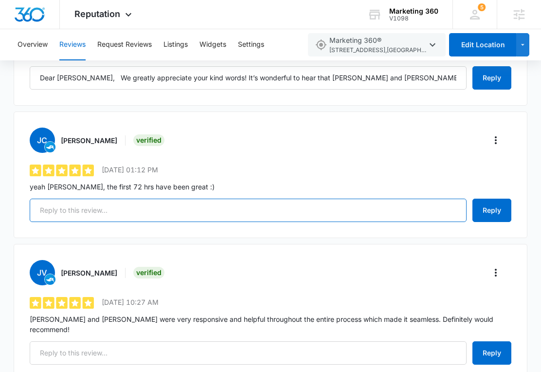
click at [356, 199] on input "text" at bounding box center [248, 210] width 437 height 23
paste input "Hi [PERSON_NAME], We’re glad to hear that you’ve had a great start! Thank you f…"
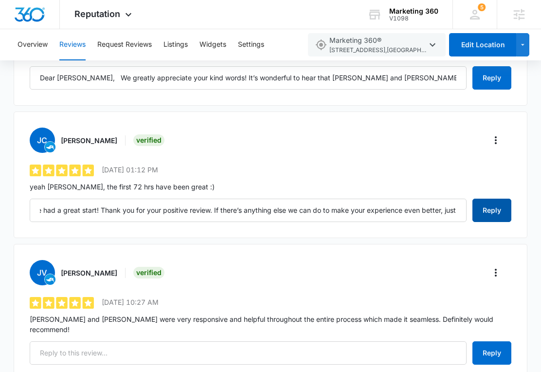
scroll to position [0, 0]
click at [497, 199] on button "Reply" at bounding box center [491, 210] width 39 height 23
type input "Hi [PERSON_NAME], We’re glad to hear that you’ve had a great start! Thank you f…"
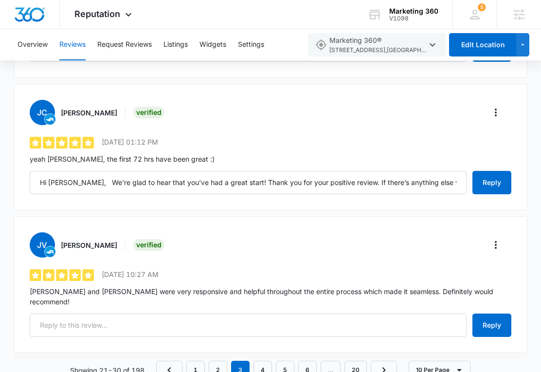
click at [105, 286] on p "[PERSON_NAME] and [PERSON_NAME] were very responsive and helpful throughout the…" at bounding box center [271, 296] width 482 height 20
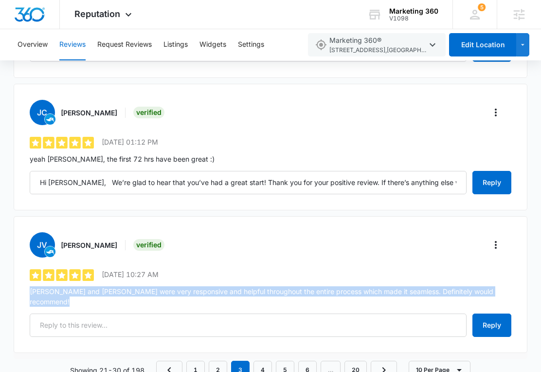
click at [105, 286] on p "[PERSON_NAME] and [PERSON_NAME] were very responsive and helpful throughout the…" at bounding box center [271, 296] width 482 height 20
copy div "[PERSON_NAME] and [PERSON_NAME] were very responsive and helpful throughout the…"
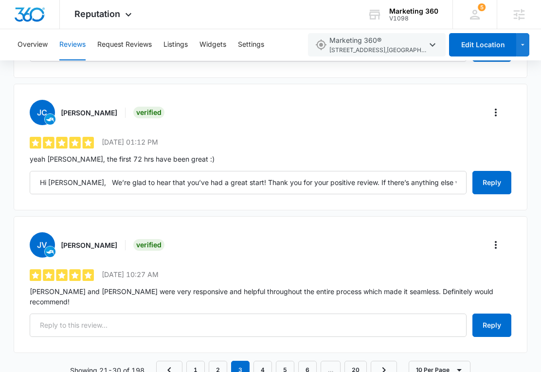
click at [103, 240] on h3 "[PERSON_NAME]" at bounding box center [89, 245] width 56 height 10
drag, startPoint x: 103, startPoint y: 225, endPoint x: 70, endPoint y: 218, distance: 33.7
click at [70, 232] on div "JV Jenny VanTassel Verified" at bounding box center [98, 244] width 137 height 25
click at [114, 232] on div "JV Jenny VanTassel Verified" at bounding box center [98, 244] width 137 height 25
drag, startPoint x: 118, startPoint y: 225, endPoint x: 62, endPoint y: 217, distance: 56.1
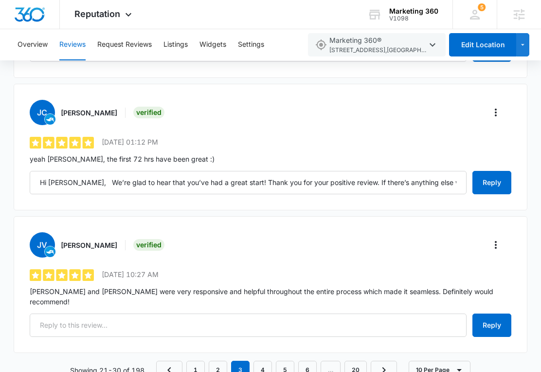
click at [62, 232] on div "JV Jenny VanTassel Verified" at bounding box center [98, 244] width 137 height 25
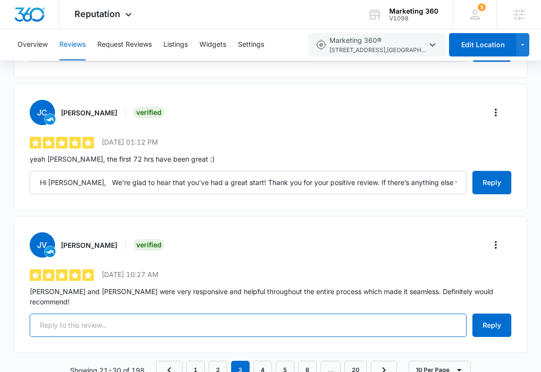
click at [164, 313] on input "text" at bounding box center [248, 324] width 437 height 23
paste input "Hi [PERSON_NAME], Thank you so much for your kind words! We’re thrilled to hear…"
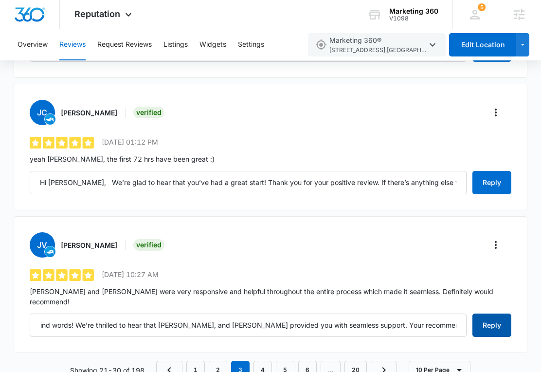
scroll to position [0, 0]
click at [474, 313] on button "Reply" at bounding box center [491, 324] width 39 height 23
type input "Hi [PERSON_NAME], Thank you so much for your kind words! We’re thrilled to hear…"
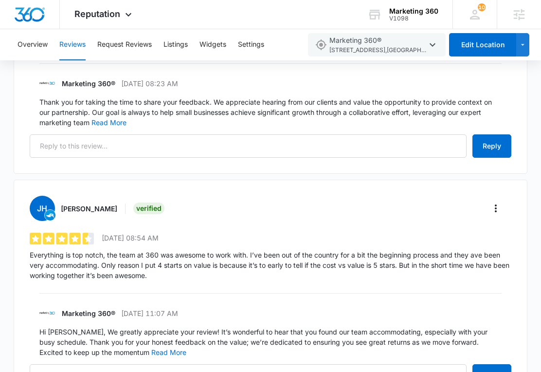
scroll to position [2087, 0]
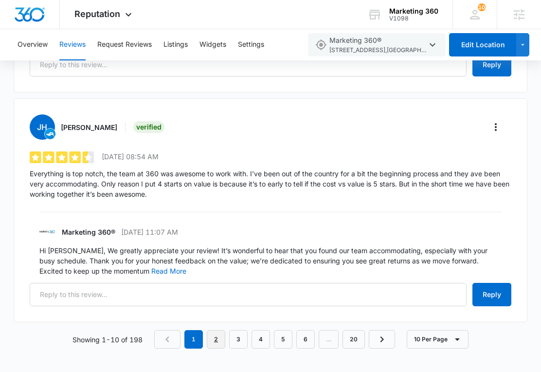
click at [222, 344] on link "2" at bounding box center [216, 339] width 18 height 18
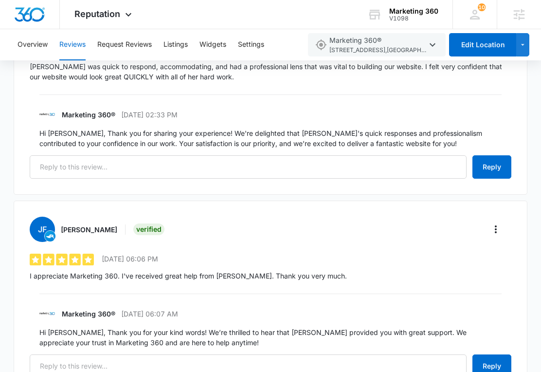
scroll to position [2056, 0]
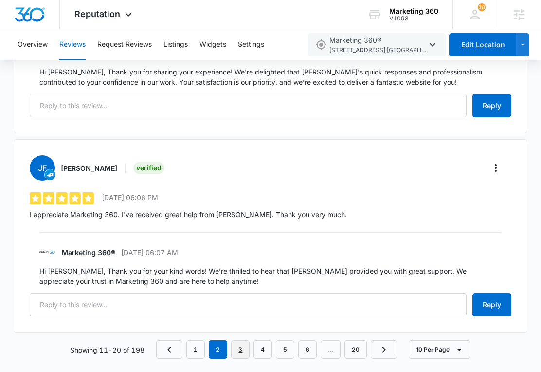
click at [240, 340] on link "3" at bounding box center [240, 349] width 18 height 18
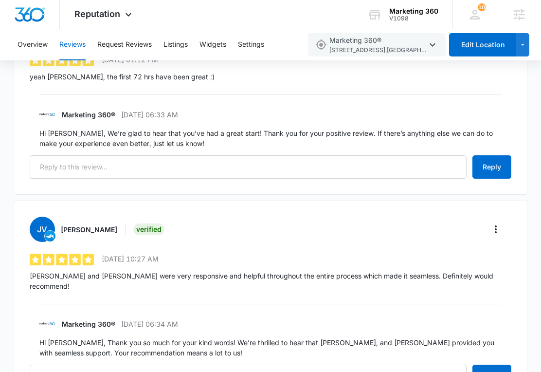
scroll to position [1887, 0]
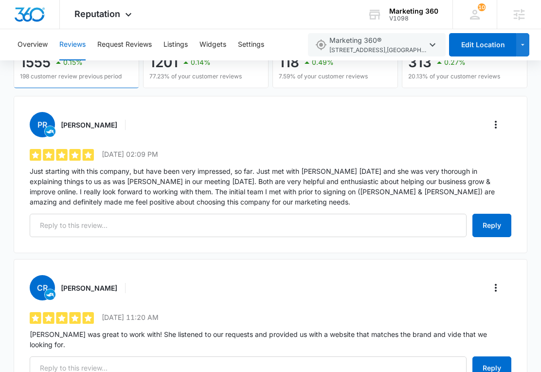
scroll to position [126, 0]
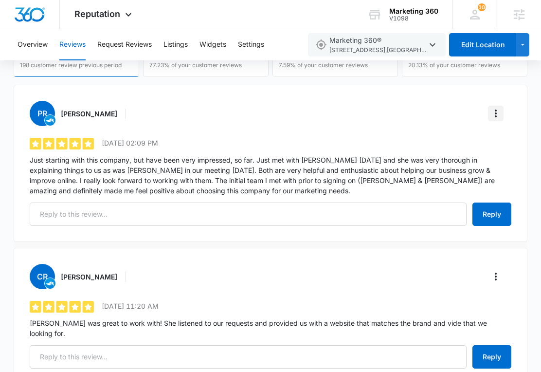
click at [488, 119] on button "More" at bounding box center [496, 114] width 16 height 16
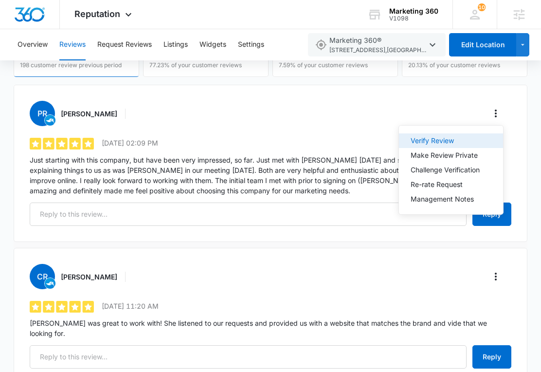
click at [457, 145] on button "Verify Review" at bounding box center [451, 140] width 104 height 15
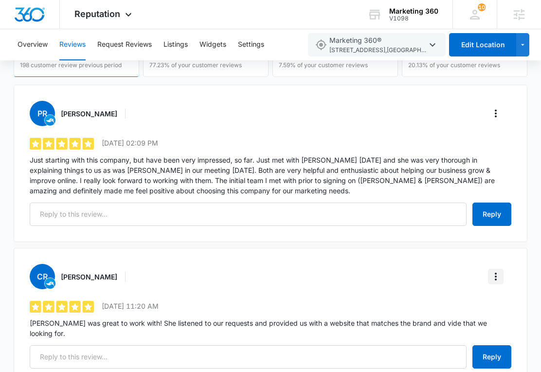
click at [501, 271] on icon "More" at bounding box center [496, 277] width 12 height 12
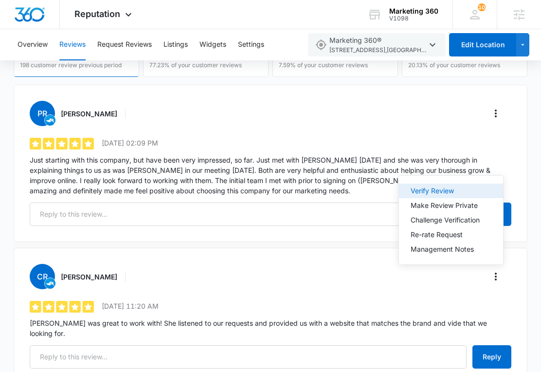
click at [416, 194] on div "Verify Review" at bounding box center [445, 190] width 69 height 7
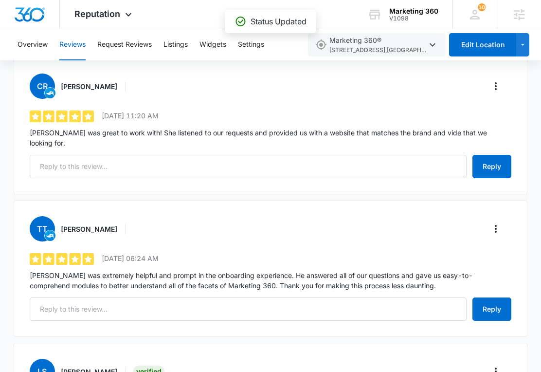
scroll to position [316, 0]
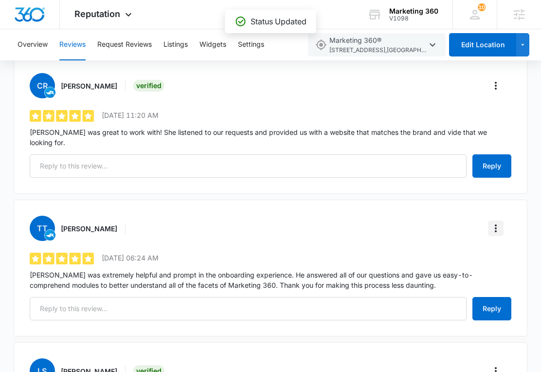
click at [493, 231] on icon "More" at bounding box center [496, 228] width 12 height 12
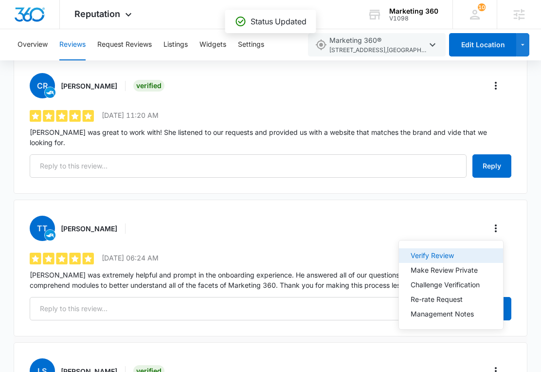
click at [453, 257] on div "Verify Review" at bounding box center [445, 255] width 69 height 7
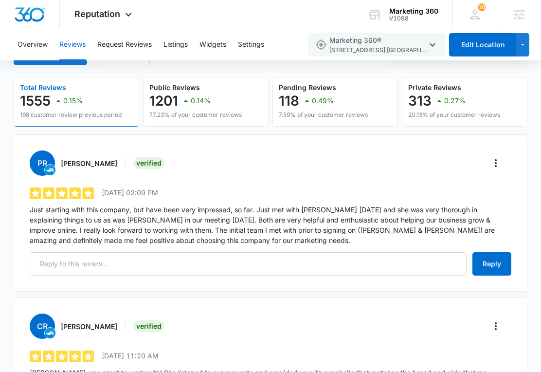
scroll to position [83, 0]
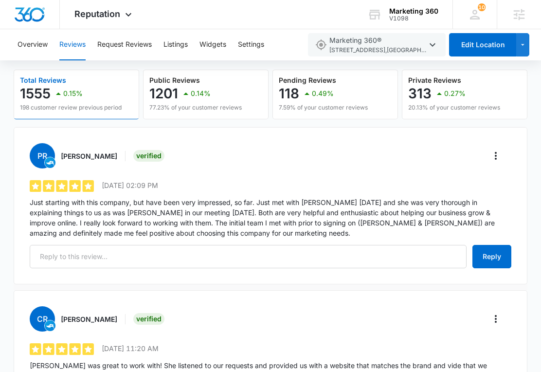
click at [99, 226] on p "Just starting with this company, but have been very impressed, so far. Just met…" at bounding box center [271, 217] width 482 height 41
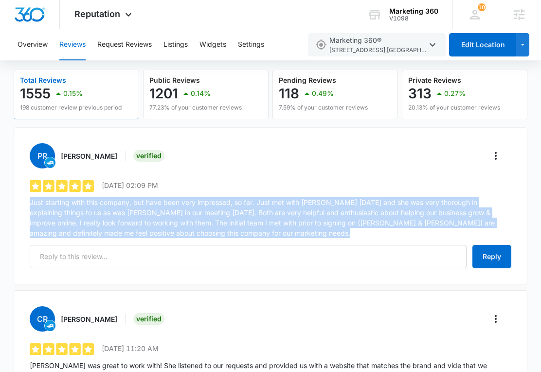
click at [99, 226] on p "Just starting with this company, but have been very impressed, so far. Just met…" at bounding box center [271, 217] width 482 height 41
copy div "Just starting with this company, but have been very impressed, so far. Just met…"
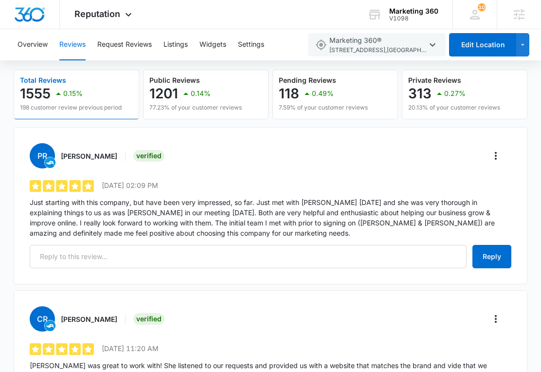
click at [78, 157] on h3 "[PERSON_NAME]" at bounding box center [89, 156] width 56 height 10
drag, startPoint x: 78, startPoint y: 157, endPoint x: 90, endPoint y: 154, distance: 12.4
click at [90, 155] on h3 "[PERSON_NAME]" at bounding box center [89, 156] width 56 height 10
copy h3 "[PERSON_NAME]"
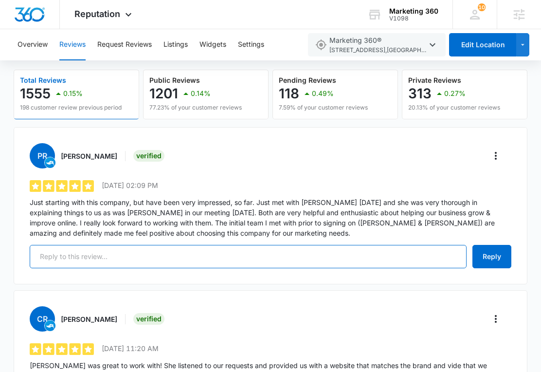
click at [205, 248] on input "text" at bounding box center [248, 256] width 437 height 23
paste input "Hi [PERSON_NAME], Thank you for sharing your experience! We're delighted that […"
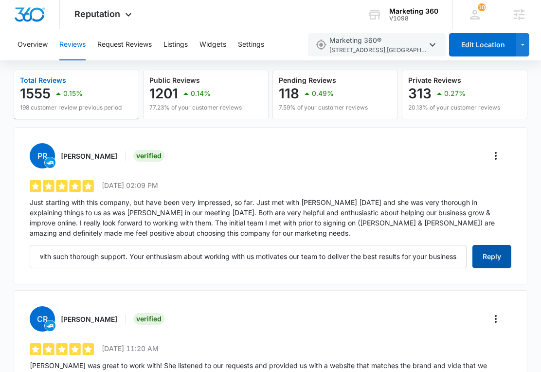
scroll to position [0, 0]
click at [476, 252] on button "Reply" at bounding box center [491, 256] width 39 height 23
type input "Hi [PERSON_NAME], Thank you for sharing your experience! We're delighted that […"
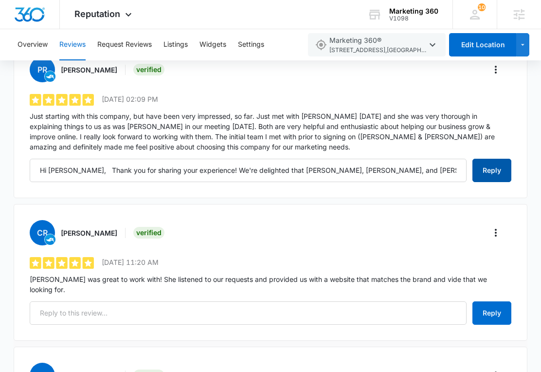
scroll to position [176, 0]
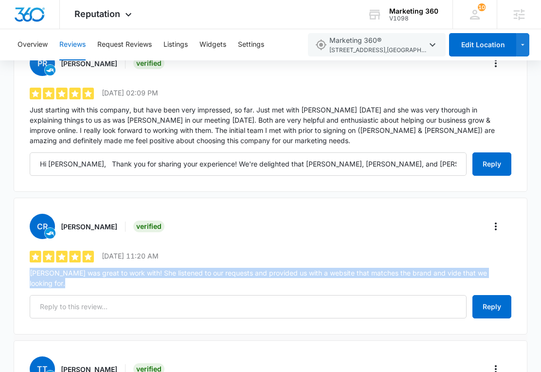
drag, startPoint x: 54, startPoint y: 288, endPoint x: 16, endPoint y: 269, distance: 42.2
click at [16, 269] on div "CR [PERSON_NAME] Verified 5 out of 5 [DATE] 11:20 AM [PERSON_NAME] was great to…" at bounding box center [271, 266] width 514 height 137
copy div "[PERSON_NAME] was great to work with! She listened to our requests and provided…"
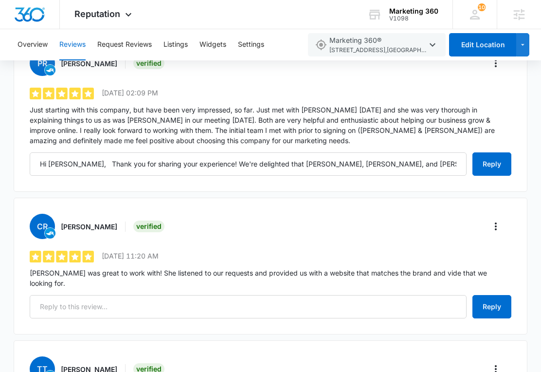
click at [92, 229] on h3 "[PERSON_NAME]" at bounding box center [89, 226] width 56 height 10
drag, startPoint x: 92, startPoint y: 229, endPoint x: 67, endPoint y: 224, distance: 25.9
click at [67, 224] on h3 "[PERSON_NAME]" at bounding box center [89, 226] width 56 height 10
copy h3 "[PERSON_NAME]"
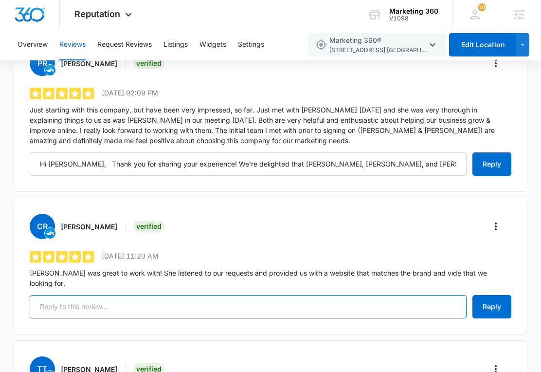
click at [252, 315] on input "text" at bounding box center [248, 306] width 437 height 23
paste input "Hi [PERSON_NAME], Thank you for your kind words! We're thrilled to hear that [P…"
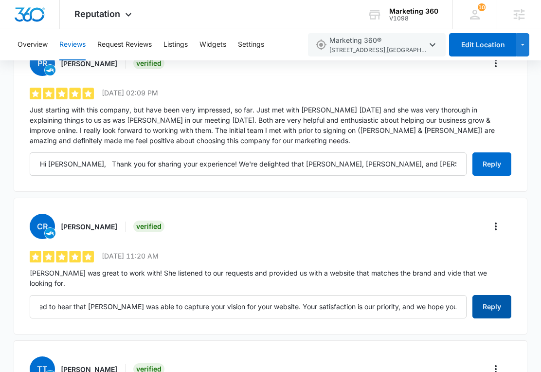
click at [483, 302] on button "Reply" at bounding box center [491, 306] width 39 height 23
type input "Hi [PERSON_NAME], Thank you for your kind words! We're thrilled to hear that [P…"
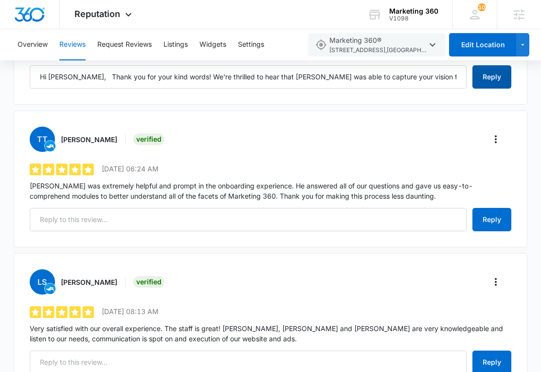
scroll to position [405, 0]
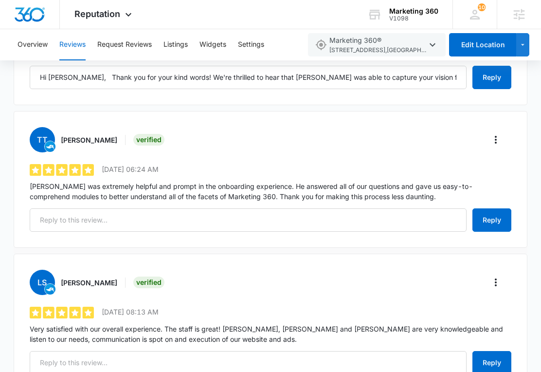
click at [87, 141] on h3 "[PERSON_NAME]" at bounding box center [89, 140] width 56 height 10
drag, startPoint x: 87, startPoint y: 141, endPoint x: 64, endPoint y: 140, distance: 22.9
click at [64, 140] on h3 "[PERSON_NAME]" at bounding box center [89, 140] width 56 height 10
copy h3 "[PERSON_NAME]"
click at [32, 185] on p "[PERSON_NAME] was extremely helpful and prompt in the onboarding experience. He…" at bounding box center [271, 191] width 482 height 20
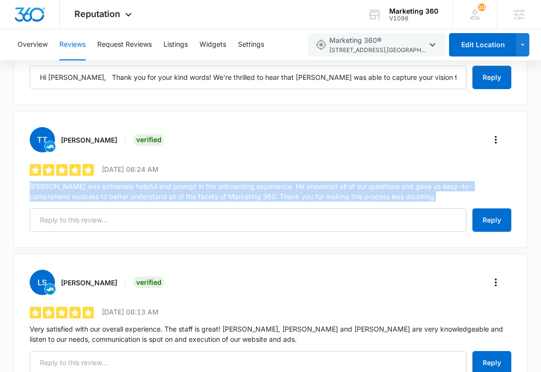
drag, startPoint x: 32, startPoint y: 185, endPoint x: 359, endPoint y: 200, distance: 327.3
click at [359, 200] on p "[PERSON_NAME] was extremely helpful and prompt in the onboarding experience. He…" at bounding box center [271, 191] width 482 height 20
copy div "[PERSON_NAME] was extremely helpful and prompt in the onboarding experience. He…"
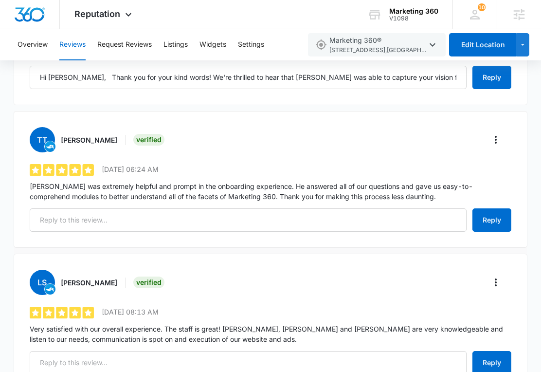
click at [78, 135] on h3 "[PERSON_NAME]" at bounding box center [89, 140] width 56 height 10
drag, startPoint x: 78, startPoint y: 135, endPoint x: 97, endPoint y: 131, distance: 18.9
click at [97, 132] on div "TT [PERSON_NAME] Verified" at bounding box center [98, 139] width 137 height 25
click at [97, 135] on h3 "[PERSON_NAME]" at bounding box center [89, 140] width 56 height 10
drag, startPoint x: 97, startPoint y: 135, endPoint x: 67, endPoint y: 135, distance: 29.7
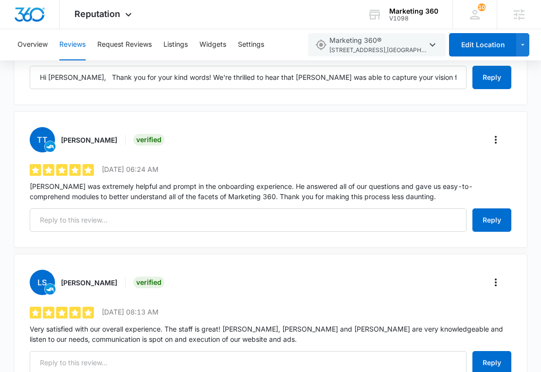
click at [67, 135] on h3 "[PERSON_NAME]" at bounding box center [89, 140] width 56 height 10
copy h3 "[PERSON_NAME]"
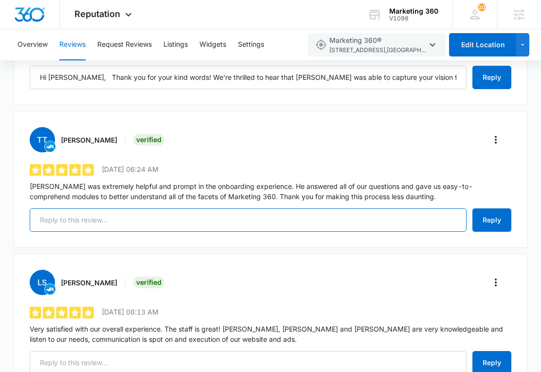
click at [185, 229] on input "text" at bounding box center [248, 219] width 437 height 23
paste input "Hi [PERSON_NAME], Thank you for sharing your experience with us! We’re delighte…"
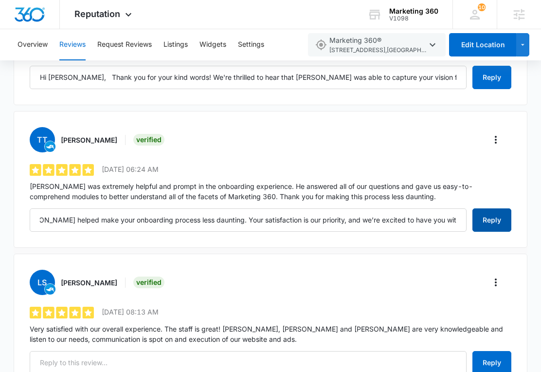
scroll to position [0, 0]
click at [476, 210] on button "Reply" at bounding box center [491, 219] width 39 height 23
type input "Hi [PERSON_NAME], Thank you for sharing your experience with us! We’re delighte…"
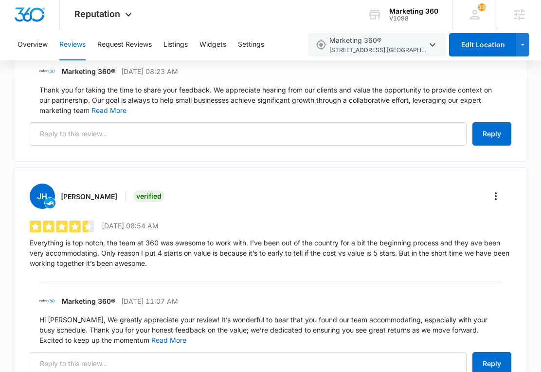
scroll to position [2087, 0]
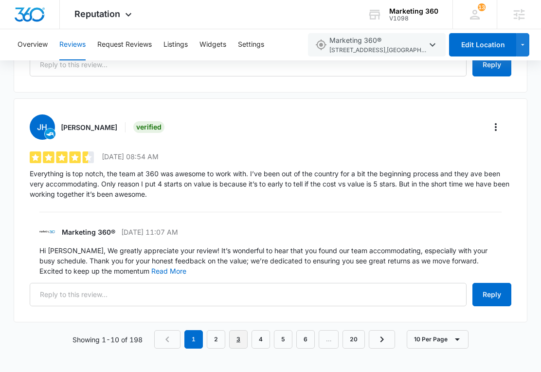
click at [240, 343] on link "3" at bounding box center [238, 339] width 18 height 18
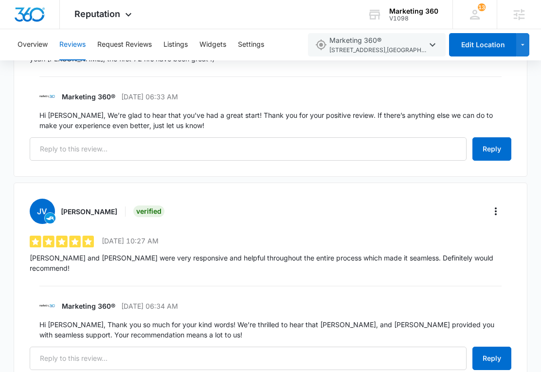
scroll to position [1887, 0]
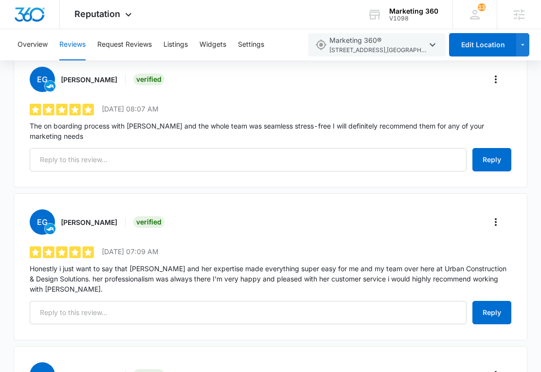
scroll to position [1102, 0]
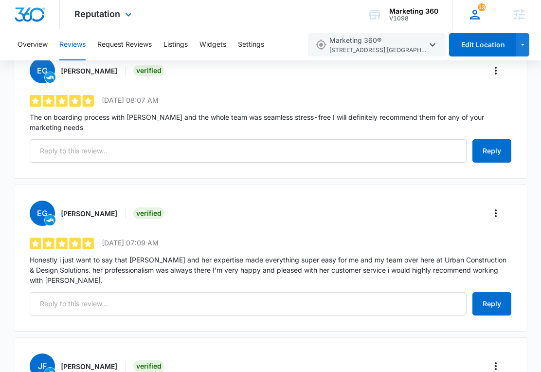
click at [467, 21] on div "13 AB [PERSON_NAME] [PERSON_NAME][EMAIL_ADDRESS][PERSON_NAME][DOMAIN_NAME] My P…" at bounding box center [474, 14] width 44 height 29
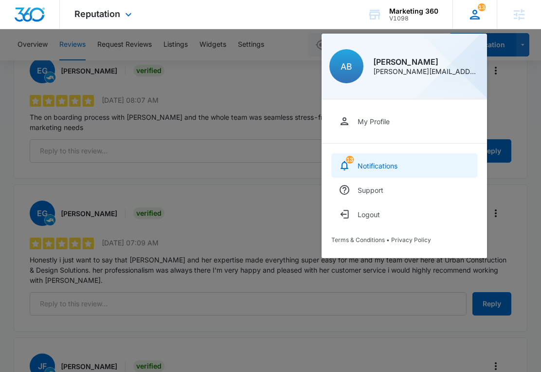
click at [381, 162] on div "Notifications" at bounding box center [378, 166] width 40 height 8
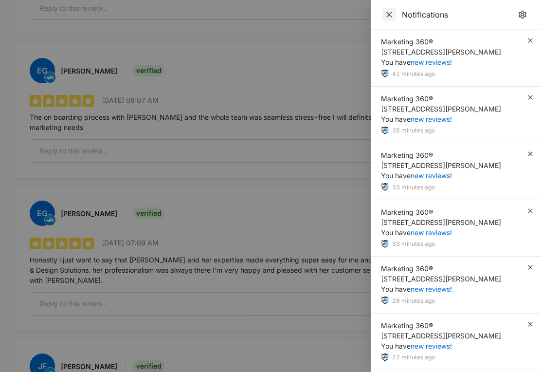
click at [389, 15] on icon "Close" at bounding box center [389, 15] width 6 height 6
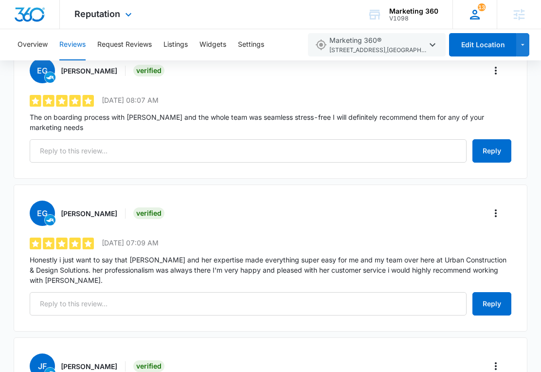
click at [469, 10] on icon at bounding box center [475, 14] width 15 height 15
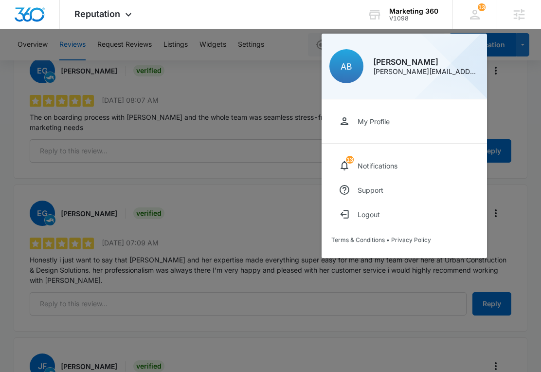
click at [288, 70] on div at bounding box center [270, 186] width 541 height 372
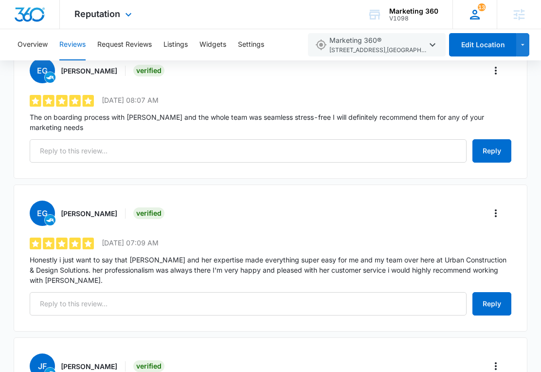
click at [479, 17] on icon at bounding box center [475, 15] width 10 height 10
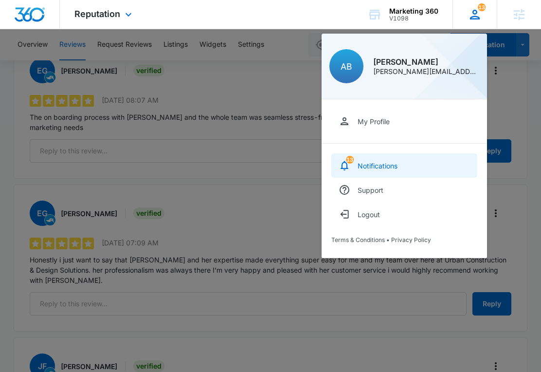
click at [359, 163] on div "Notifications" at bounding box center [378, 166] width 40 height 8
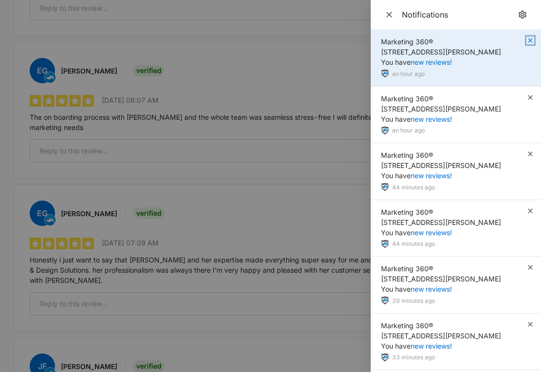
click at [531, 37] on icon "button" at bounding box center [530, 40] width 8 height 8
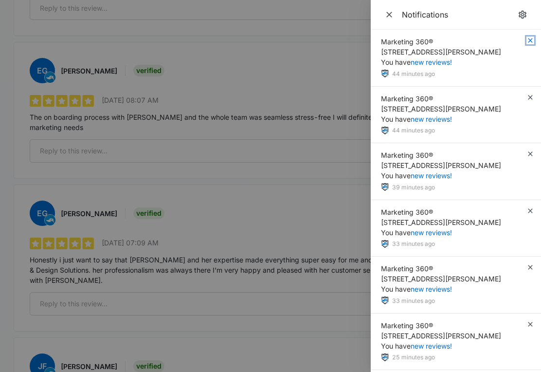
click at [531, 37] on icon "button" at bounding box center [530, 40] width 8 height 8
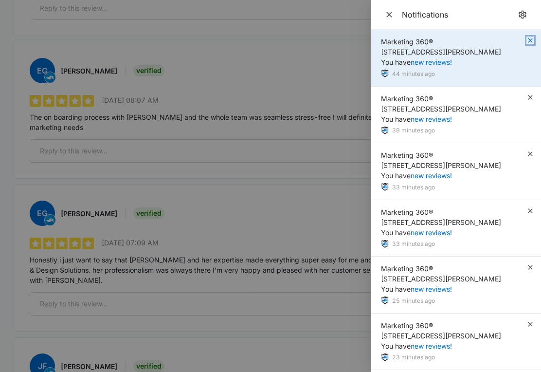
click at [531, 39] on icon "button" at bounding box center [530, 40] width 4 height 4
click at [531, 38] on icon "button" at bounding box center [530, 40] width 8 height 8
click at [531, 39] on icon "button" at bounding box center [530, 40] width 4 height 4
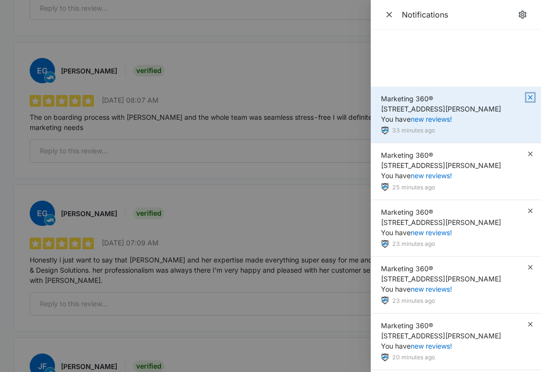
click at [531, 93] on icon "button" at bounding box center [530, 97] width 8 height 8
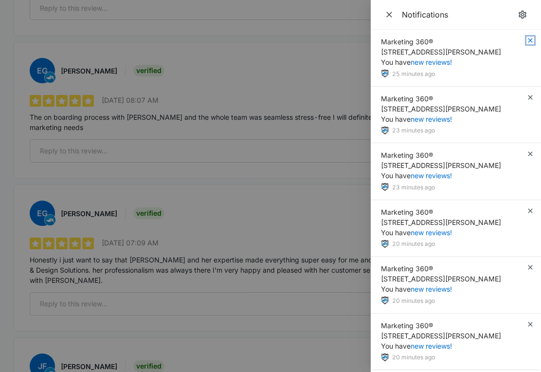
click at [531, 40] on icon "button" at bounding box center [530, 40] width 8 height 8
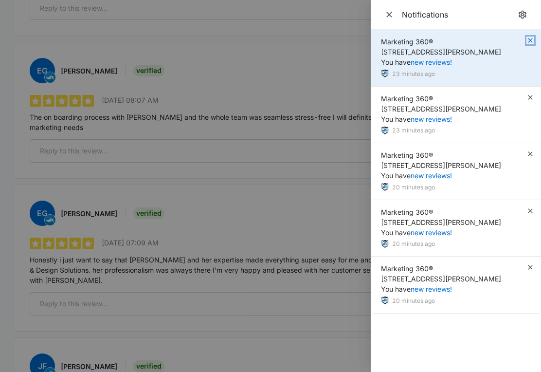
click at [531, 39] on icon "button" at bounding box center [530, 40] width 4 height 4
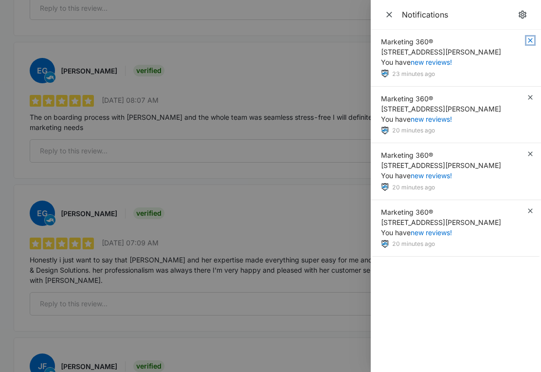
click at [531, 39] on icon "button" at bounding box center [530, 40] width 4 height 4
click at [531, 39] on icon "button" at bounding box center [530, 40] width 8 height 8
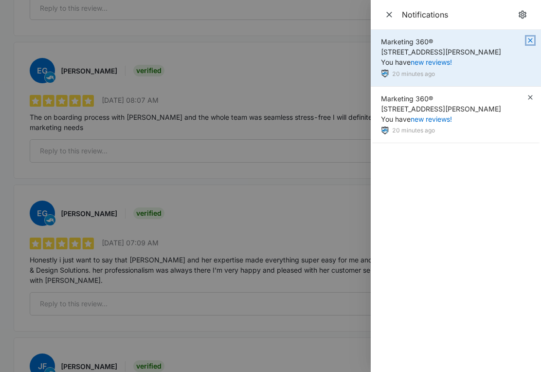
click at [531, 40] on icon "button" at bounding box center [530, 40] width 8 height 8
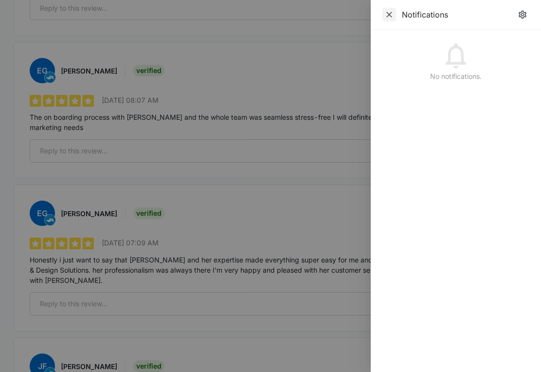
click at [395, 15] on span "Close" at bounding box center [389, 15] width 14 height 14
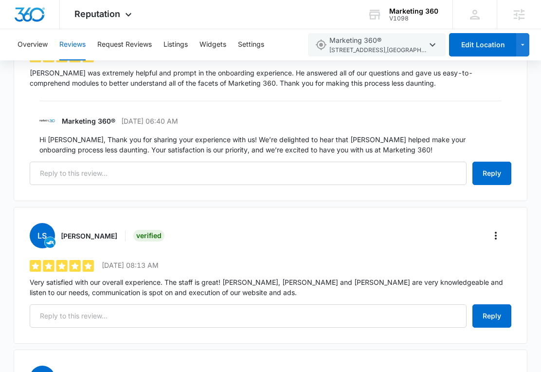
scroll to position [679, 0]
